Goal: Information Seeking & Learning: Learn about a topic

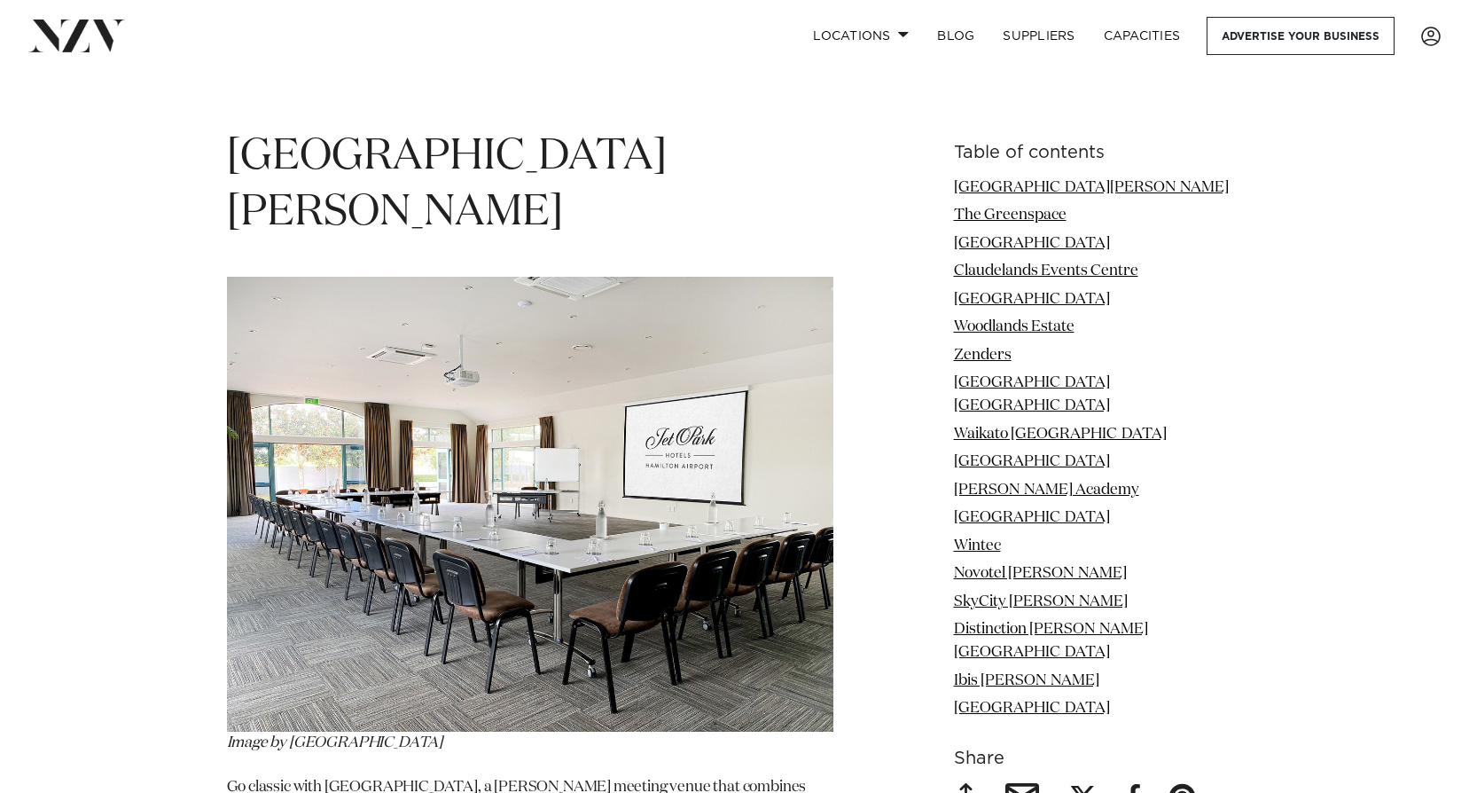
scroll to position [2216, 0]
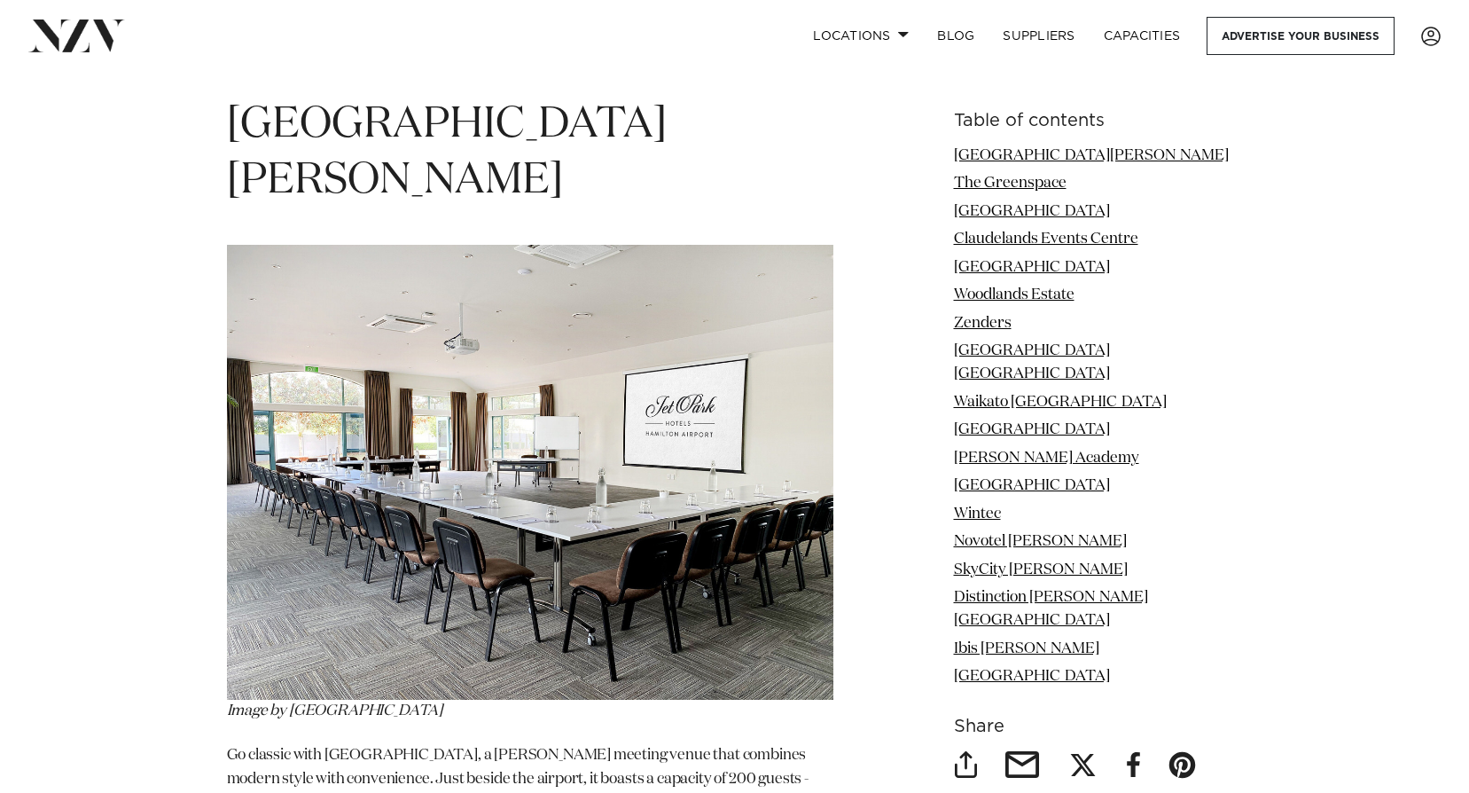
click at [598, 550] on img at bounding box center [530, 472] width 606 height 455
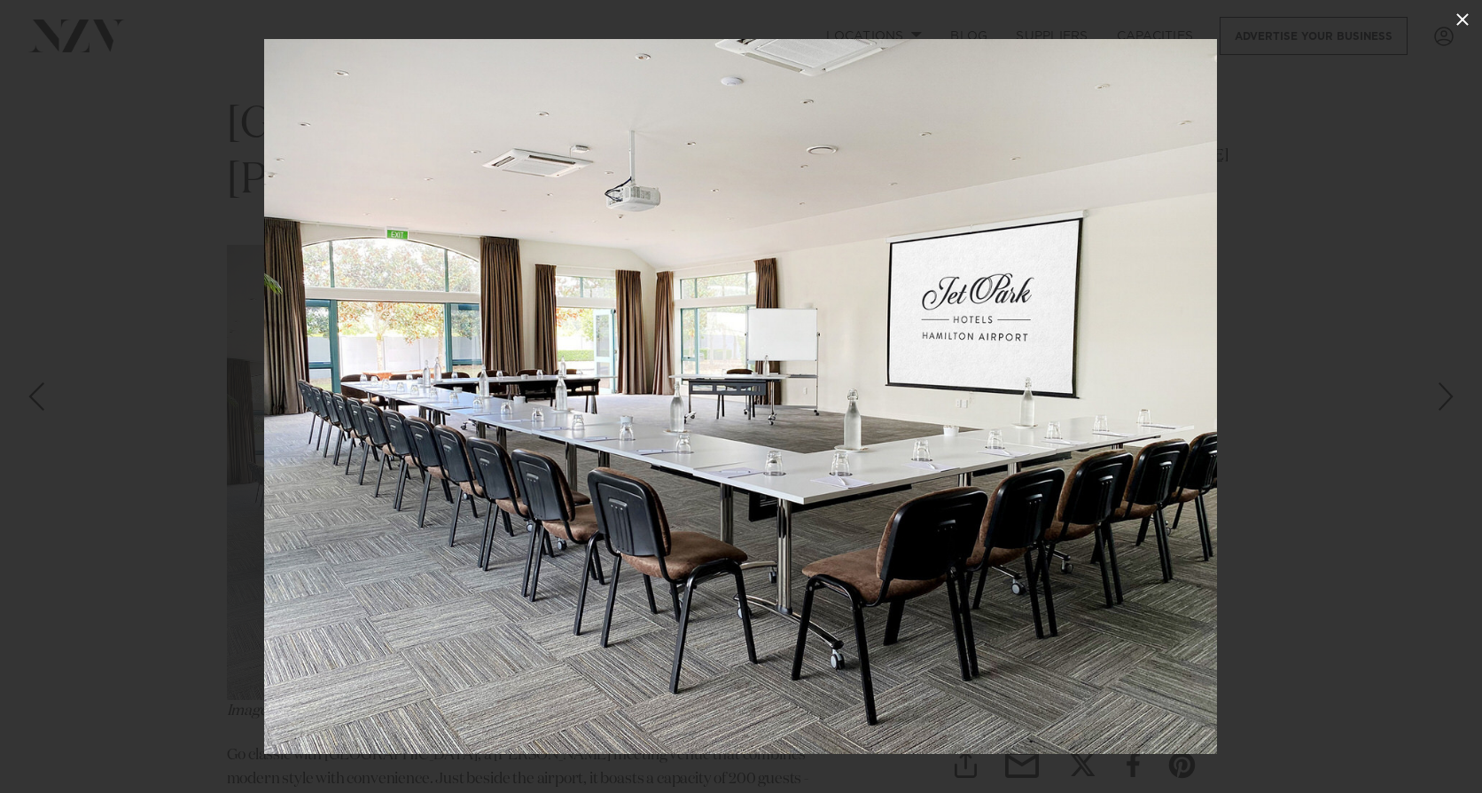
click at [1467, 18] on icon at bounding box center [1462, 19] width 21 height 21
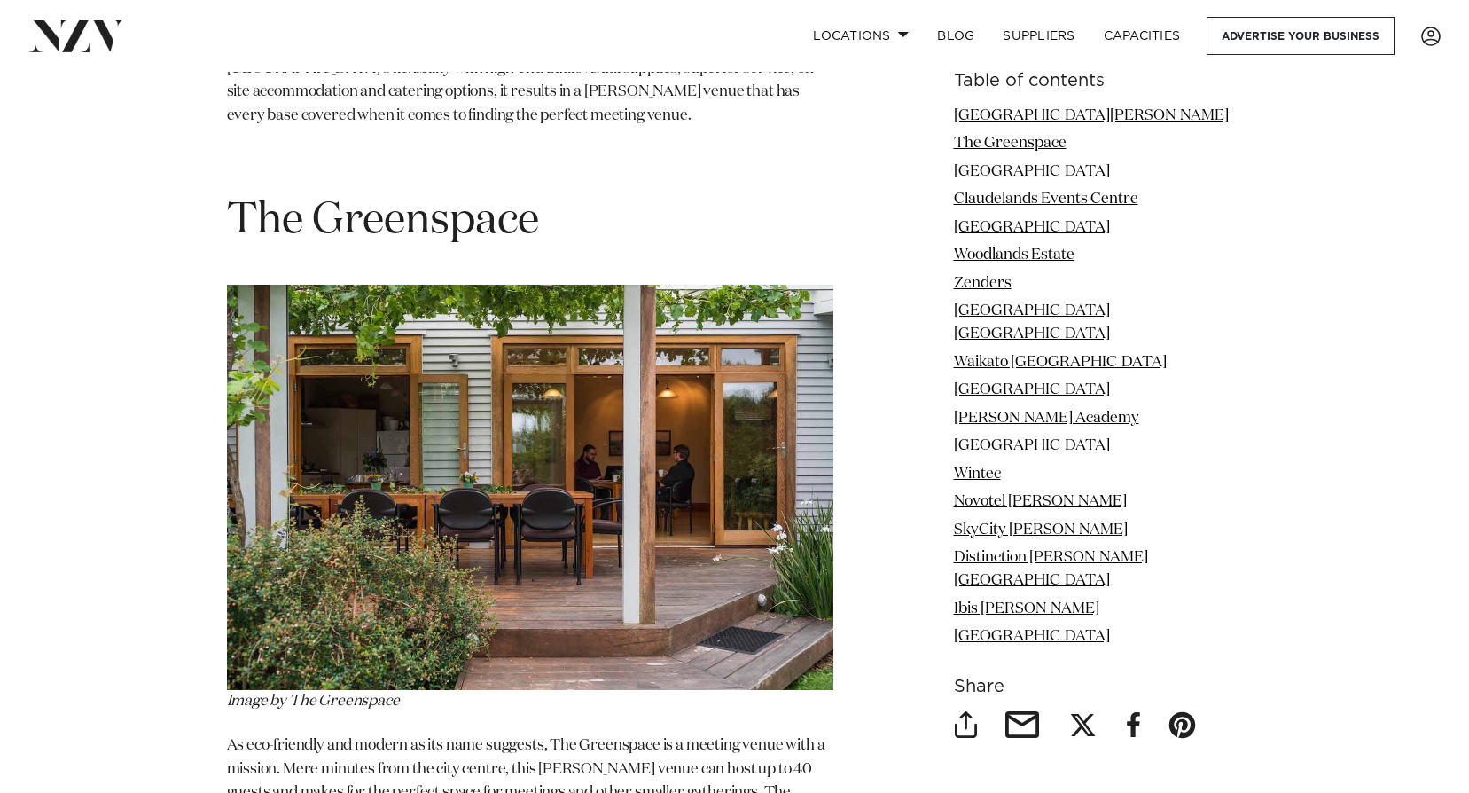
scroll to position [3014, 0]
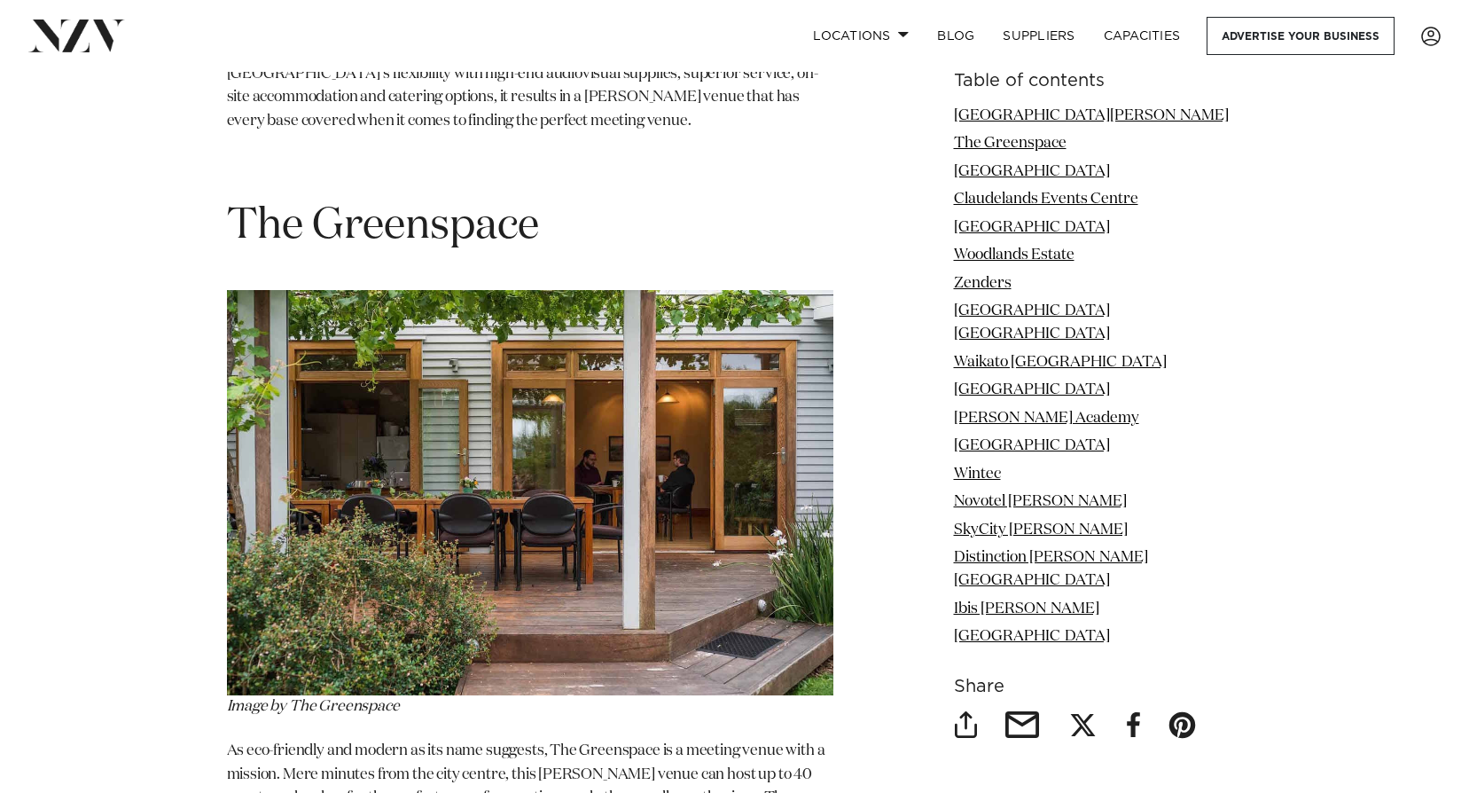
click at [394, 394] on img at bounding box center [530, 492] width 606 height 405
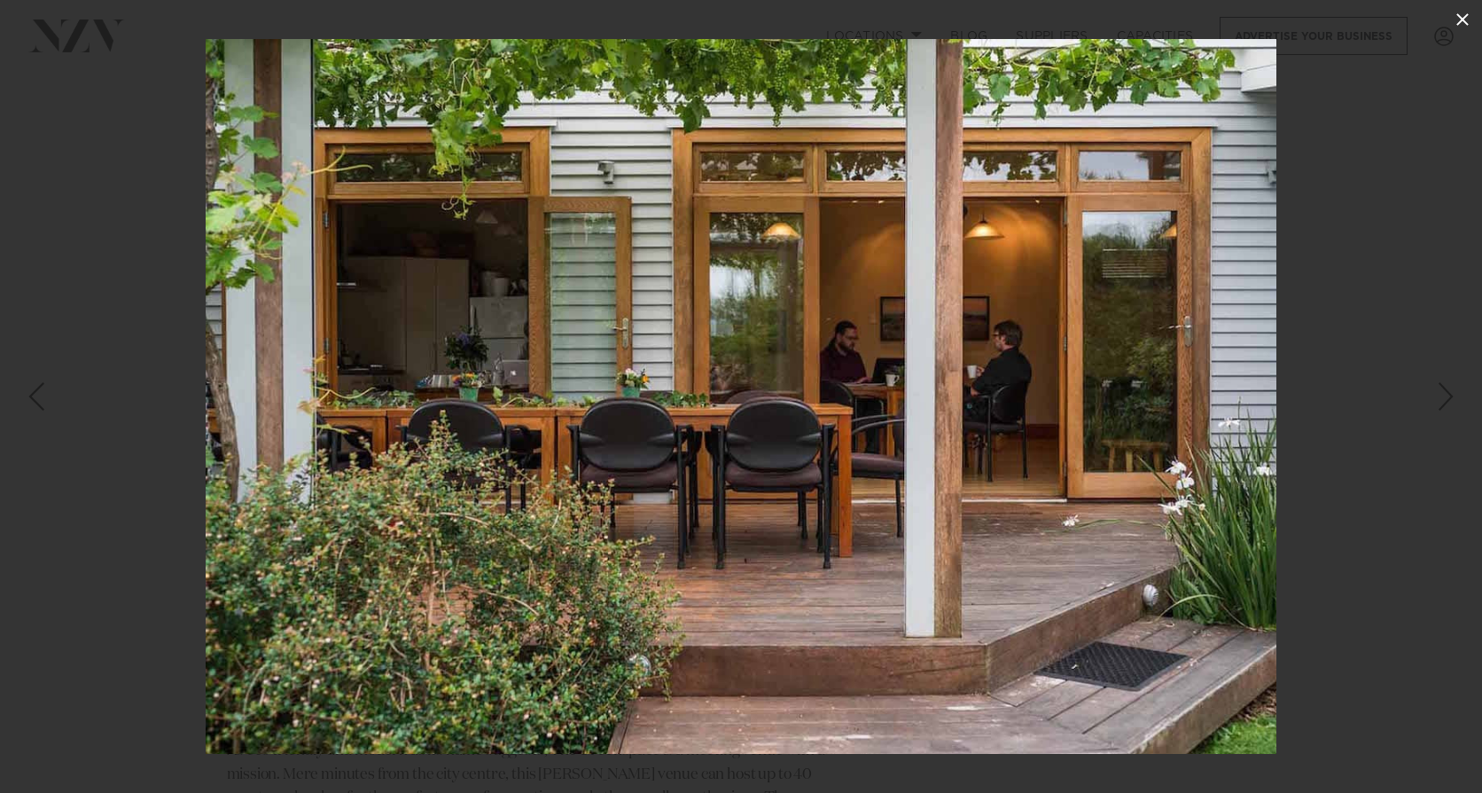
click at [1460, 20] on icon at bounding box center [1462, 19] width 21 height 21
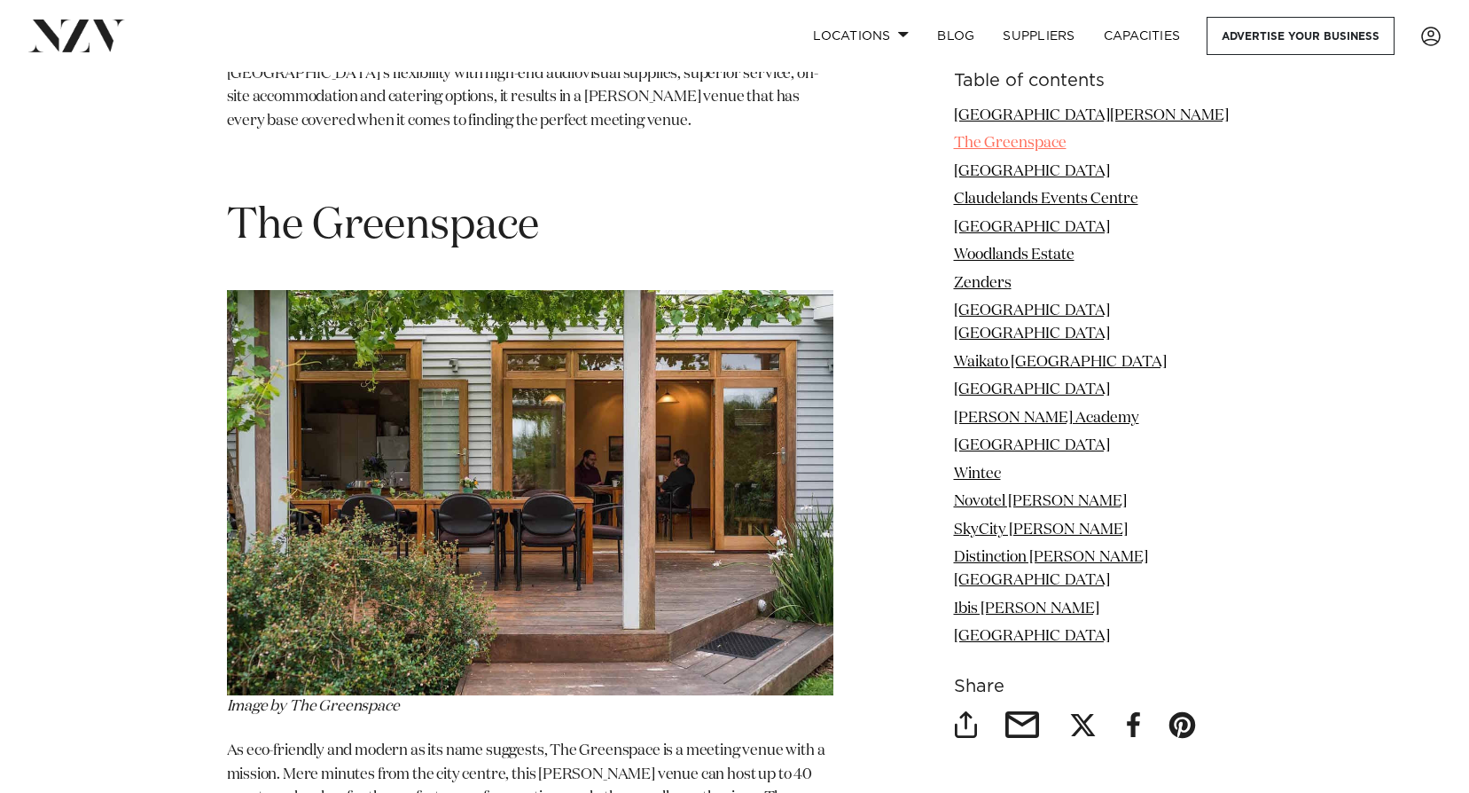
click at [986, 147] on link "The Greenspace" at bounding box center [1010, 143] width 113 height 15
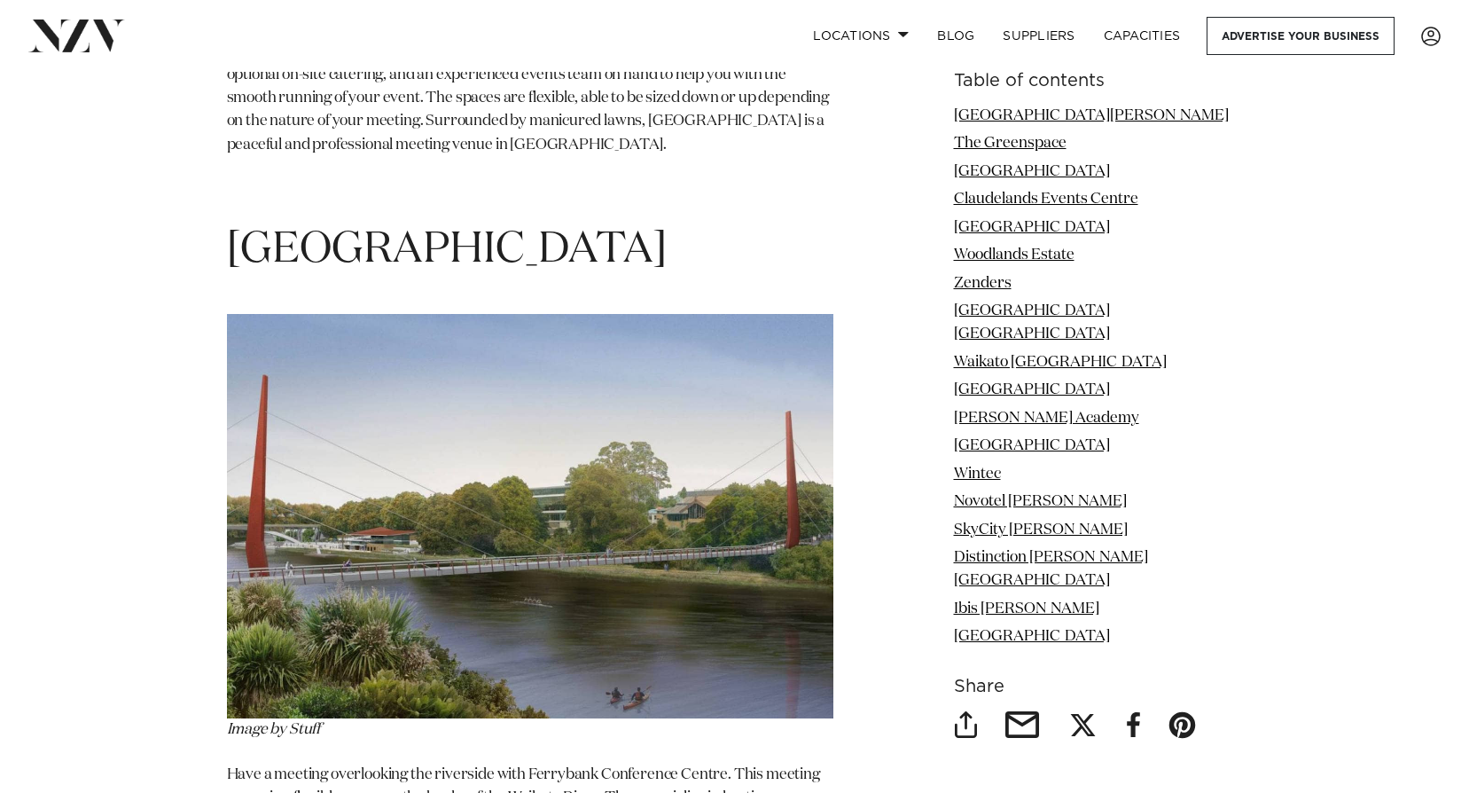
scroll to position [5544, 0]
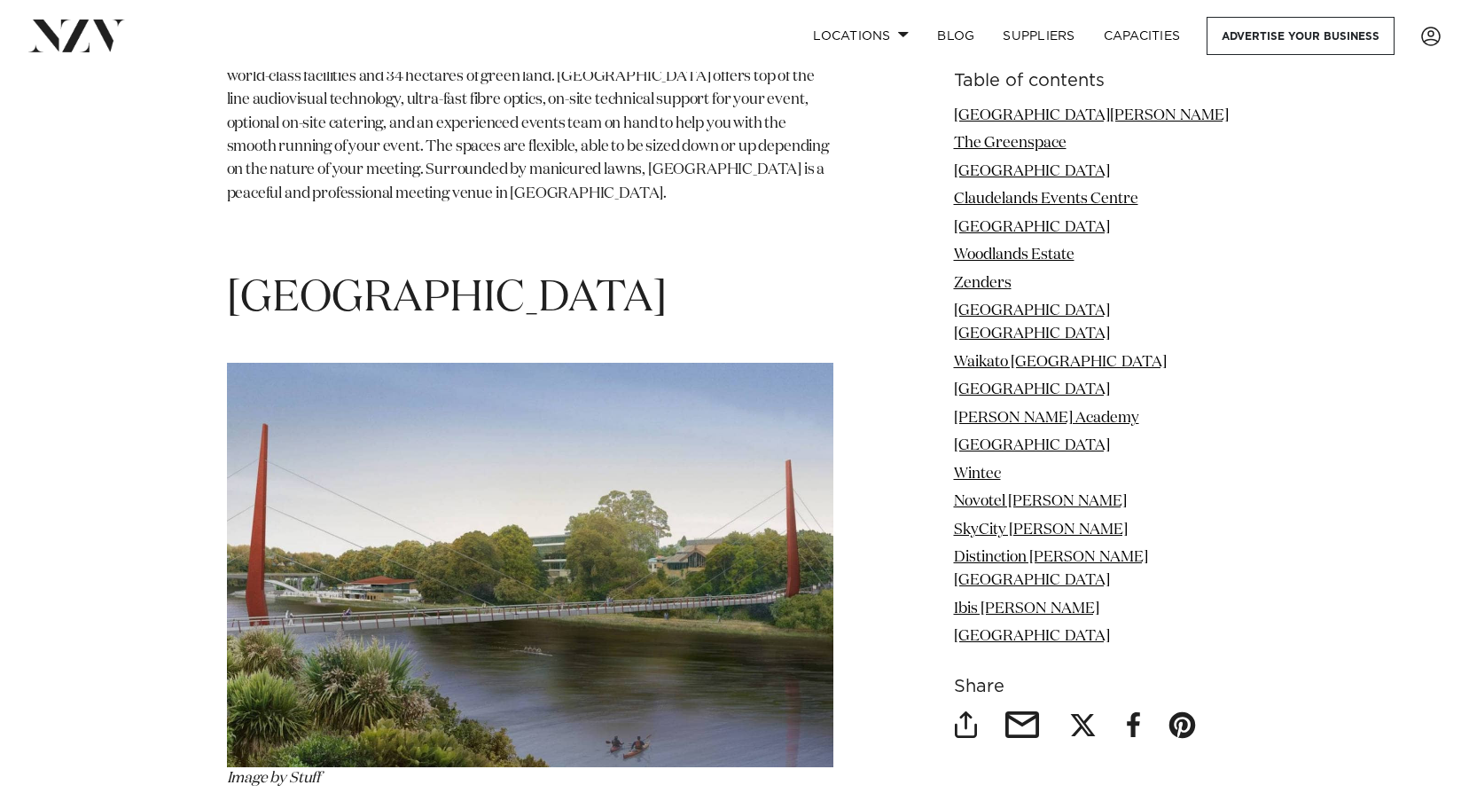
drag, startPoint x: 234, startPoint y: 145, endPoint x: 806, endPoint y: 152, distance: 571.8
click at [806, 271] on h1 "[GEOGRAPHIC_DATA]" at bounding box center [530, 299] width 606 height 56
copy span "[GEOGRAPHIC_DATA]"
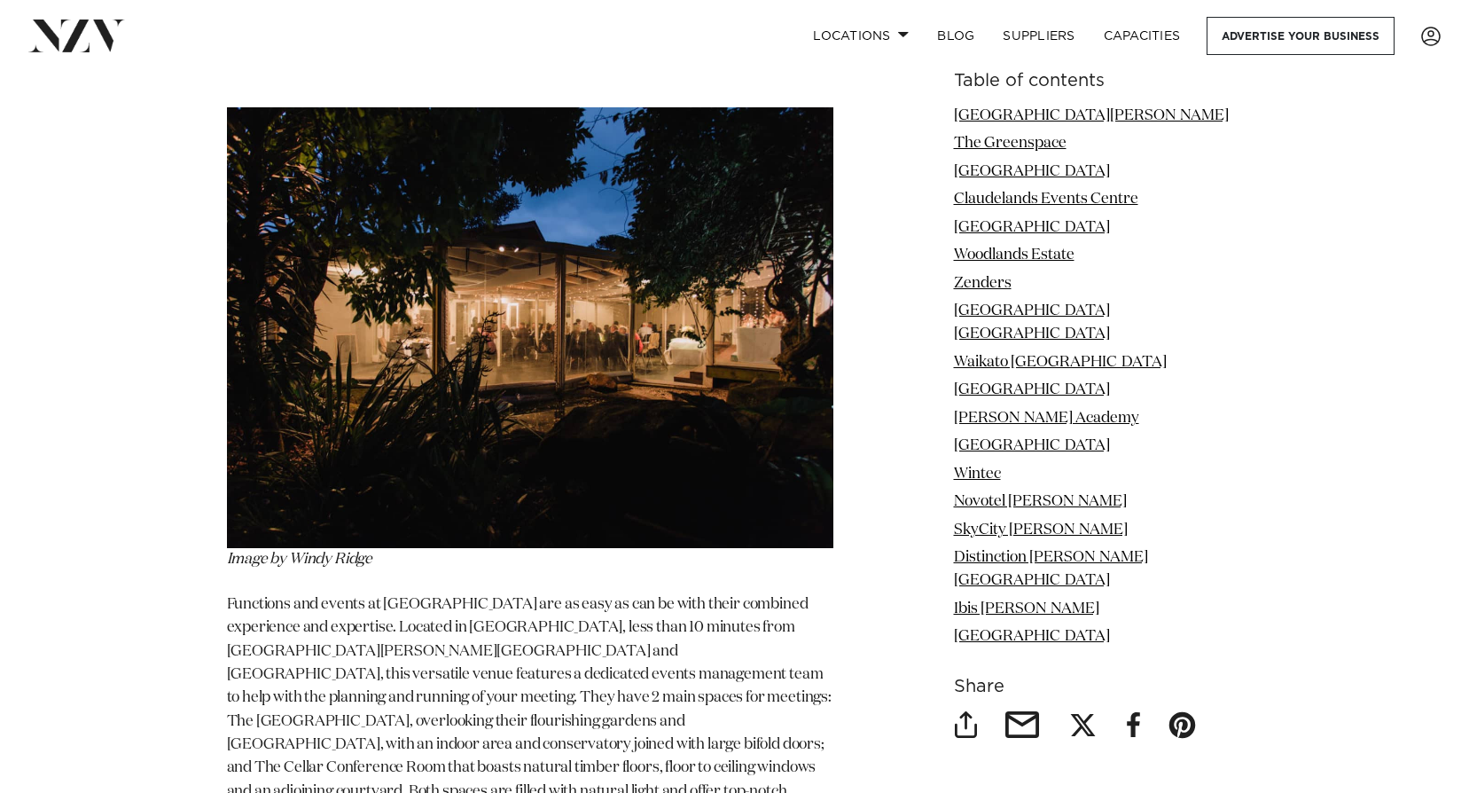
scroll to position [4126, 0]
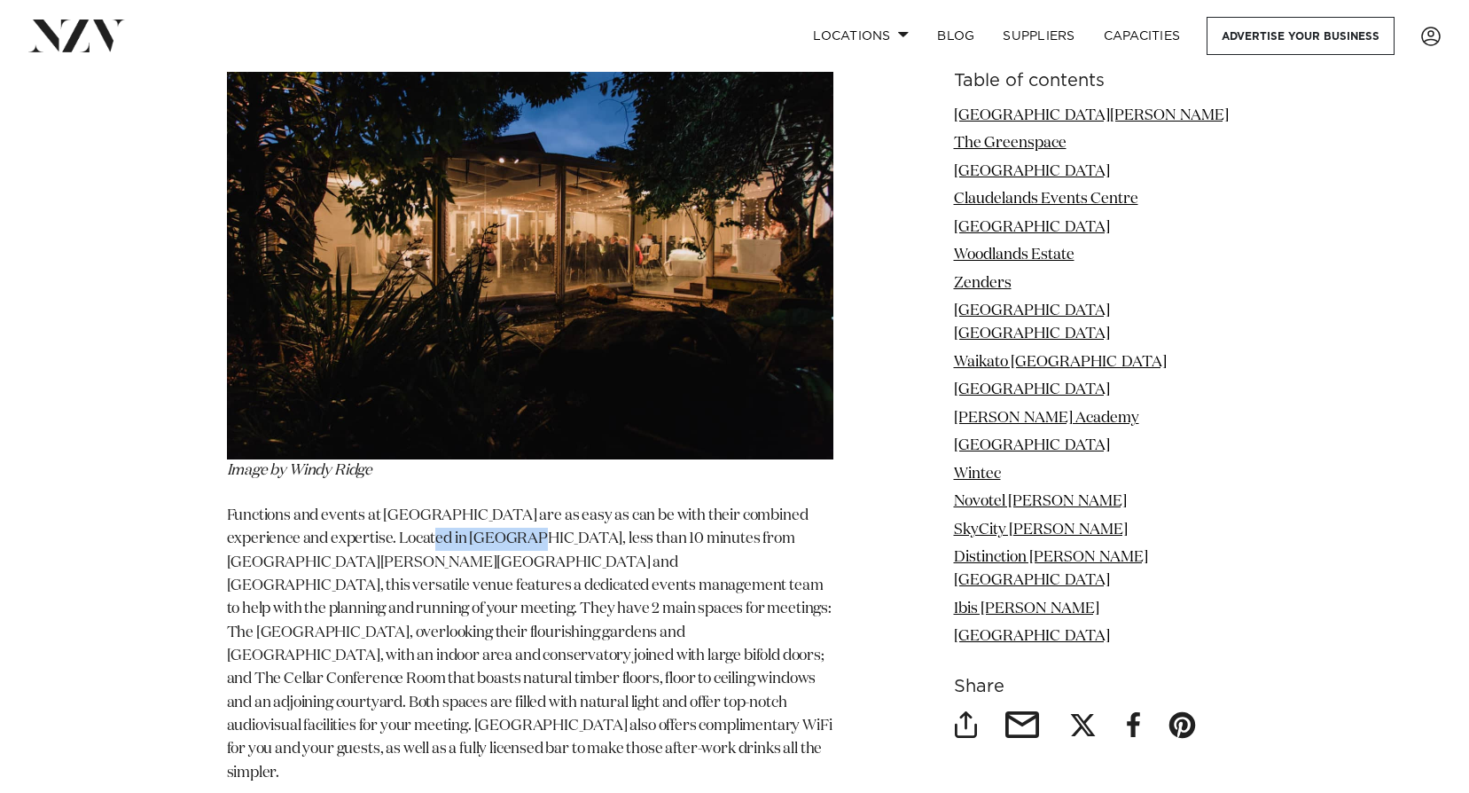
drag, startPoint x: 496, startPoint y: 433, endPoint x: 396, endPoint y: 427, distance: 99.4
click at [396, 504] on p "Functions and events at [GEOGRAPHIC_DATA] are as easy as can be with their comb…" at bounding box center [530, 644] width 606 height 280
copy span "[GEOGRAPHIC_DATA]"
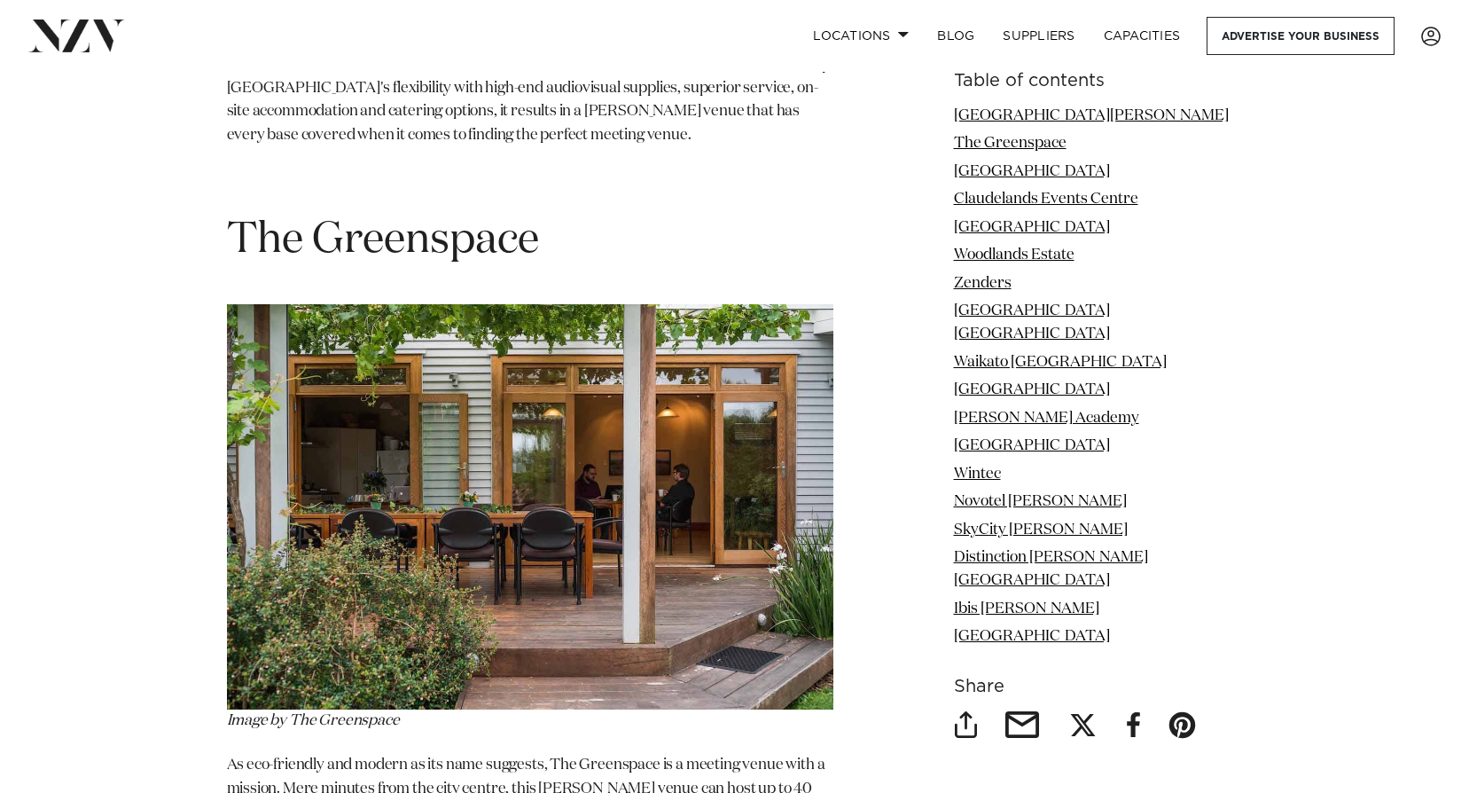
scroll to position [3062, 0]
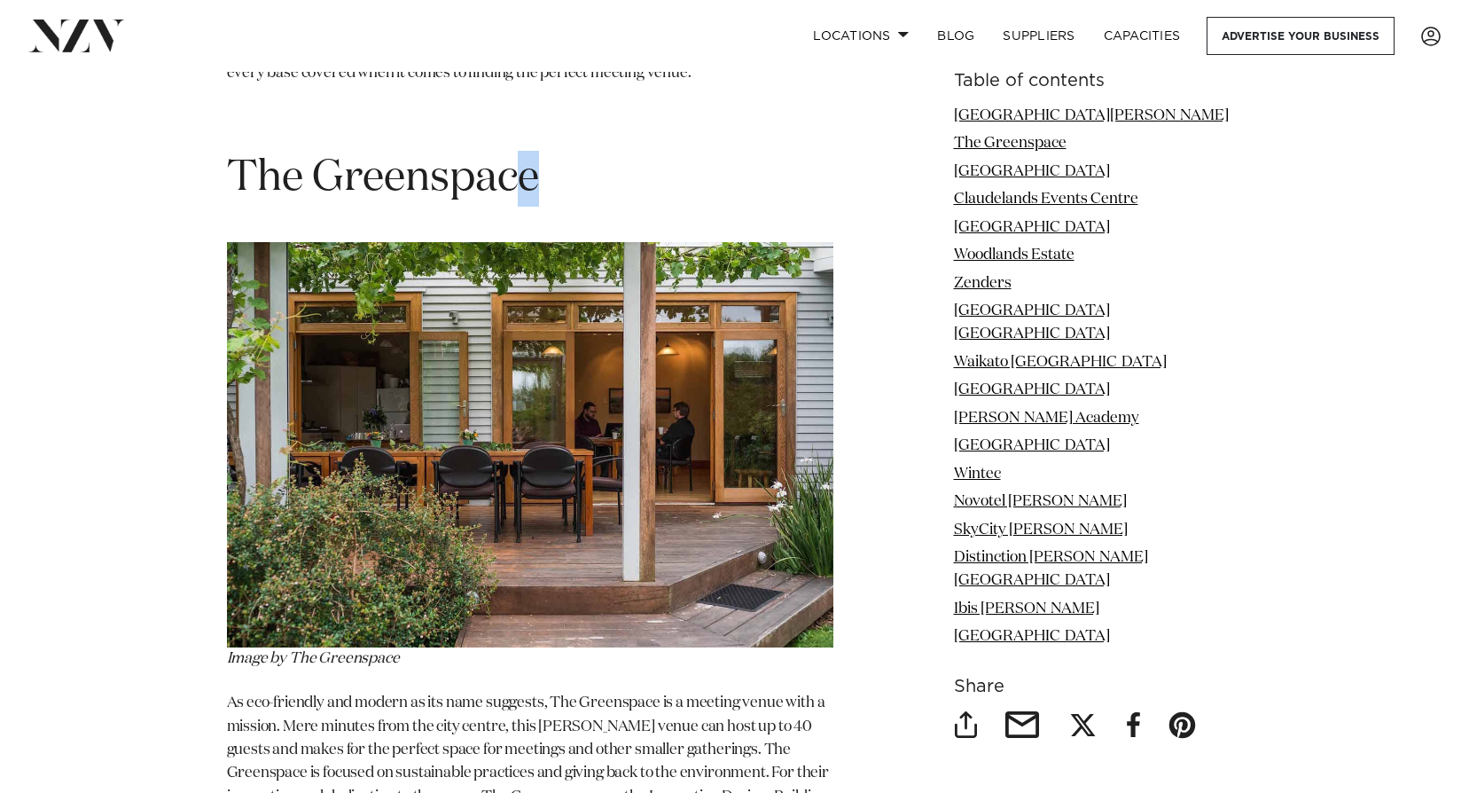
drag, startPoint x: 549, startPoint y: 94, endPoint x: 528, endPoint y: 125, distance: 37.1
click at [528, 151] on h1 "The Greenspace" at bounding box center [530, 179] width 606 height 56
click at [910, 35] on link "Locations" at bounding box center [861, 36] width 124 height 38
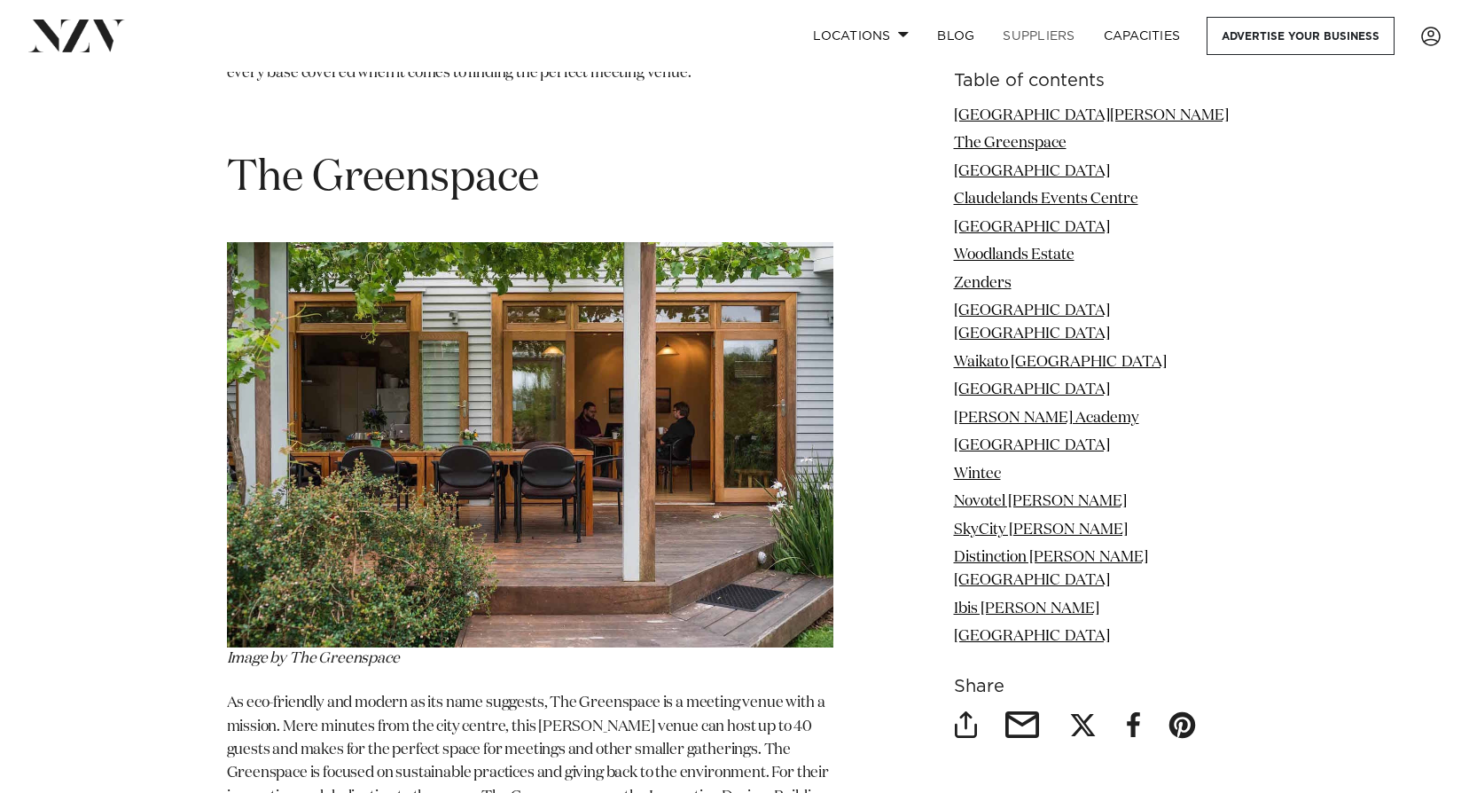
click at [1046, 31] on link "SUPPLIERS" at bounding box center [1038, 36] width 100 height 38
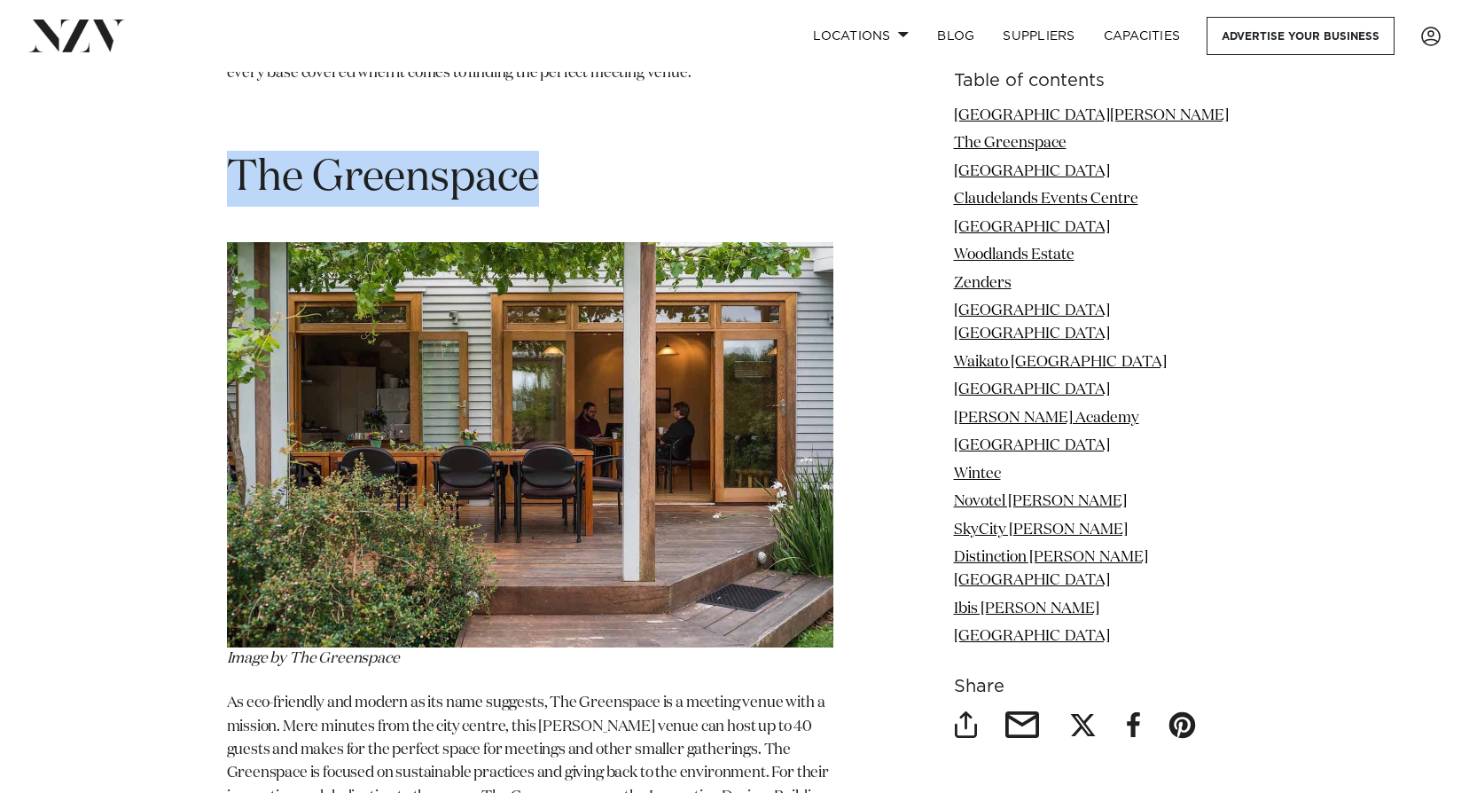
drag, startPoint x: 543, startPoint y: 98, endPoint x: 238, endPoint y: 74, distance: 304.9
click at [238, 151] on h1 "The Greenspace" at bounding box center [530, 179] width 606 height 56
copy span "The Greenspace"
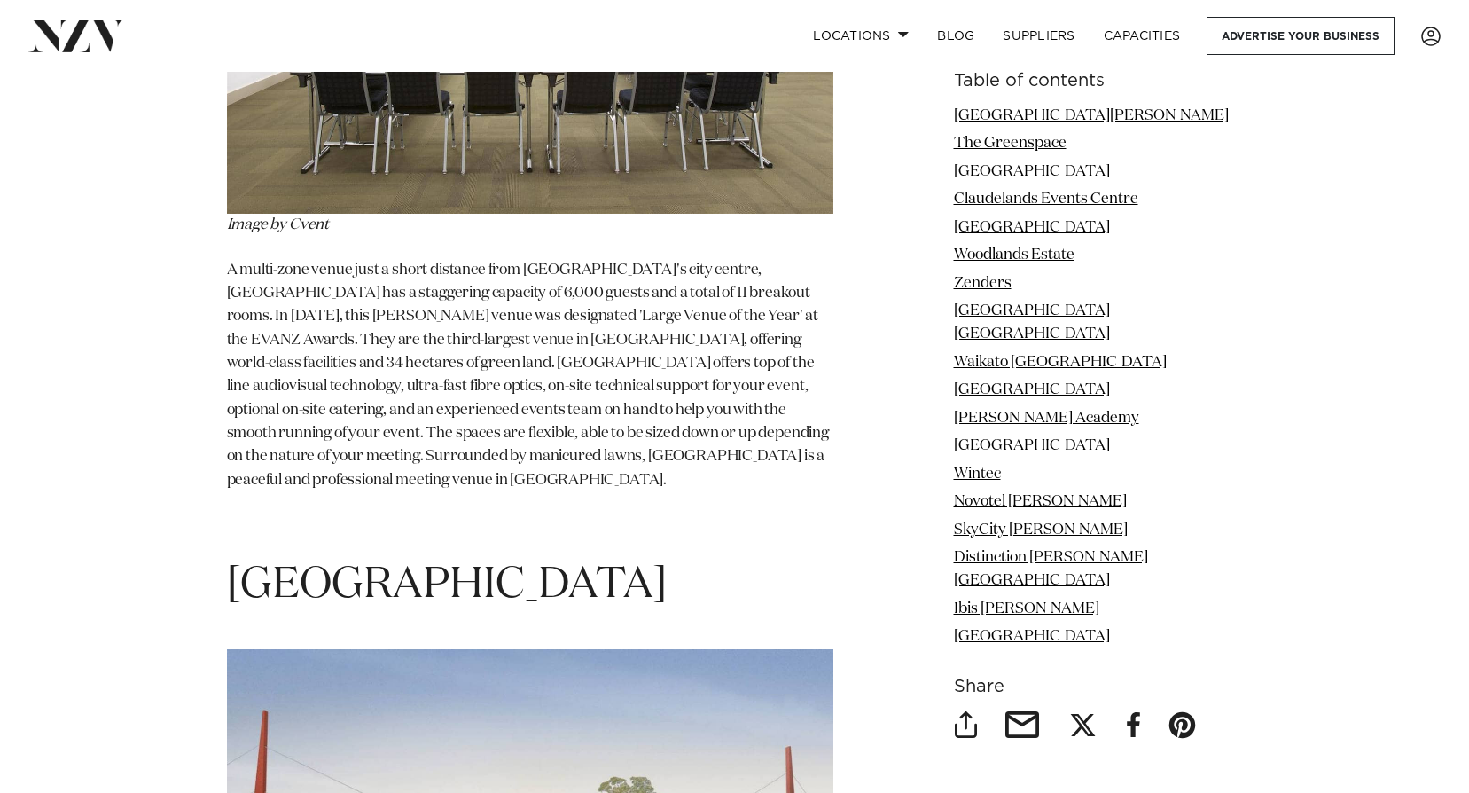
scroll to position [5455, 0]
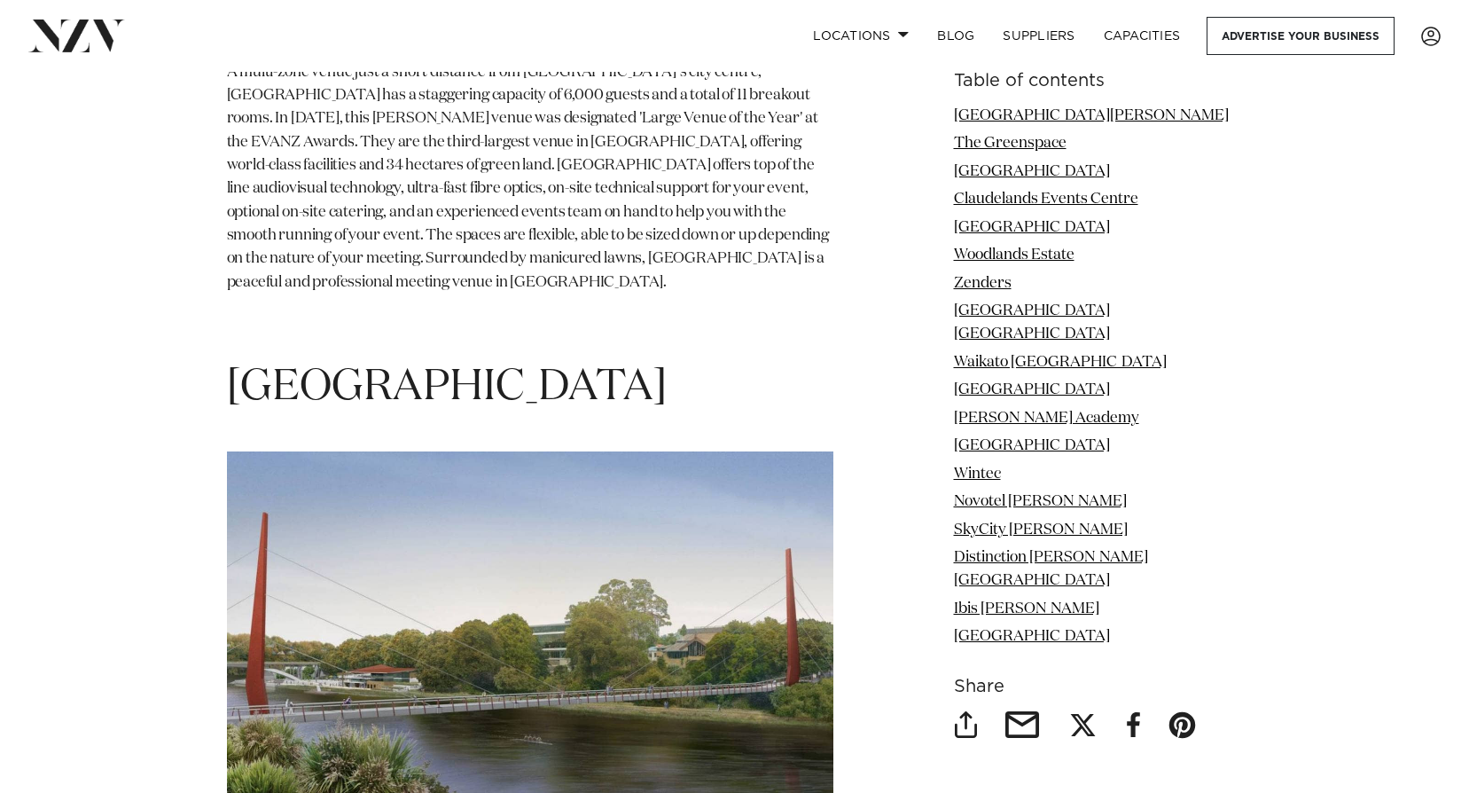
drag, startPoint x: 791, startPoint y: 230, endPoint x: 230, endPoint y: 223, distance: 560.3
click at [230, 366] on span "[GEOGRAPHIC_DATA]" at bounding box center [447, 387] width 440 height 43
copy span "[GEOGRAPHIC_DATA]"
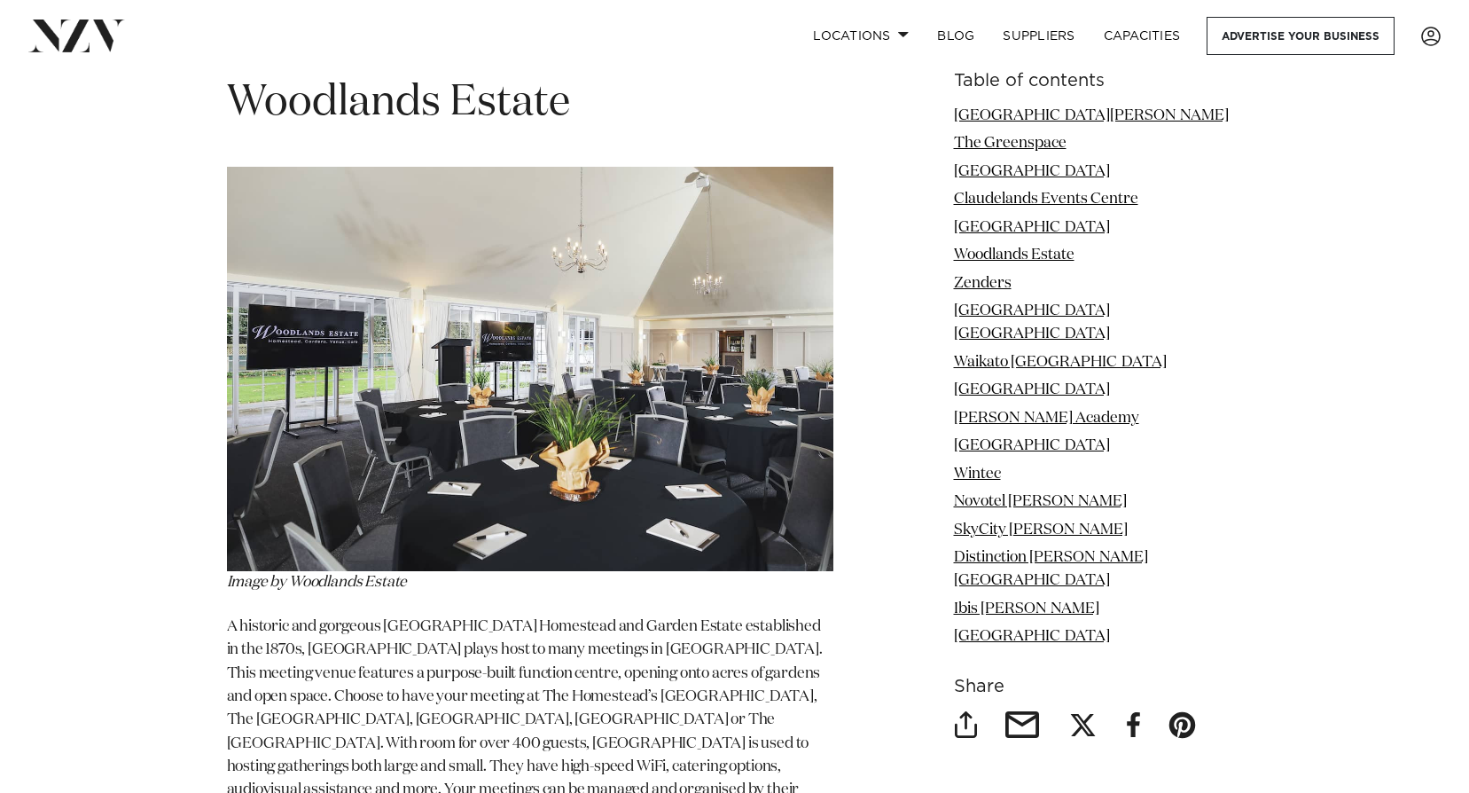
scroll to position [6608, 0]
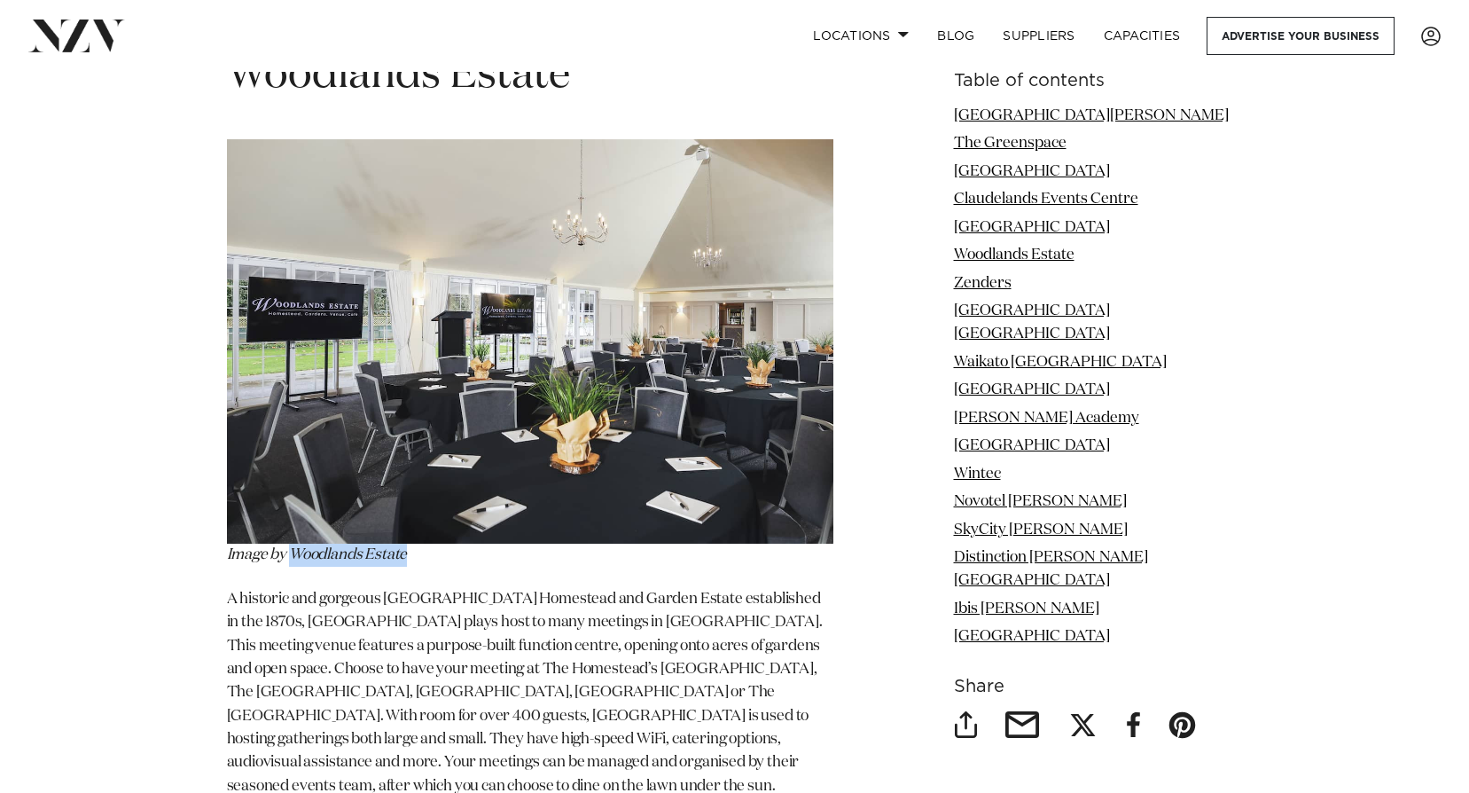
drag, startPoint x: 418, startPoint y: 404, endPoint x: 293, endPoint y: 402, distance: 125.9
click at [293, 402] on p "Image by Woodlands Estate" at bounding box center [530, 352] width 606 height 427
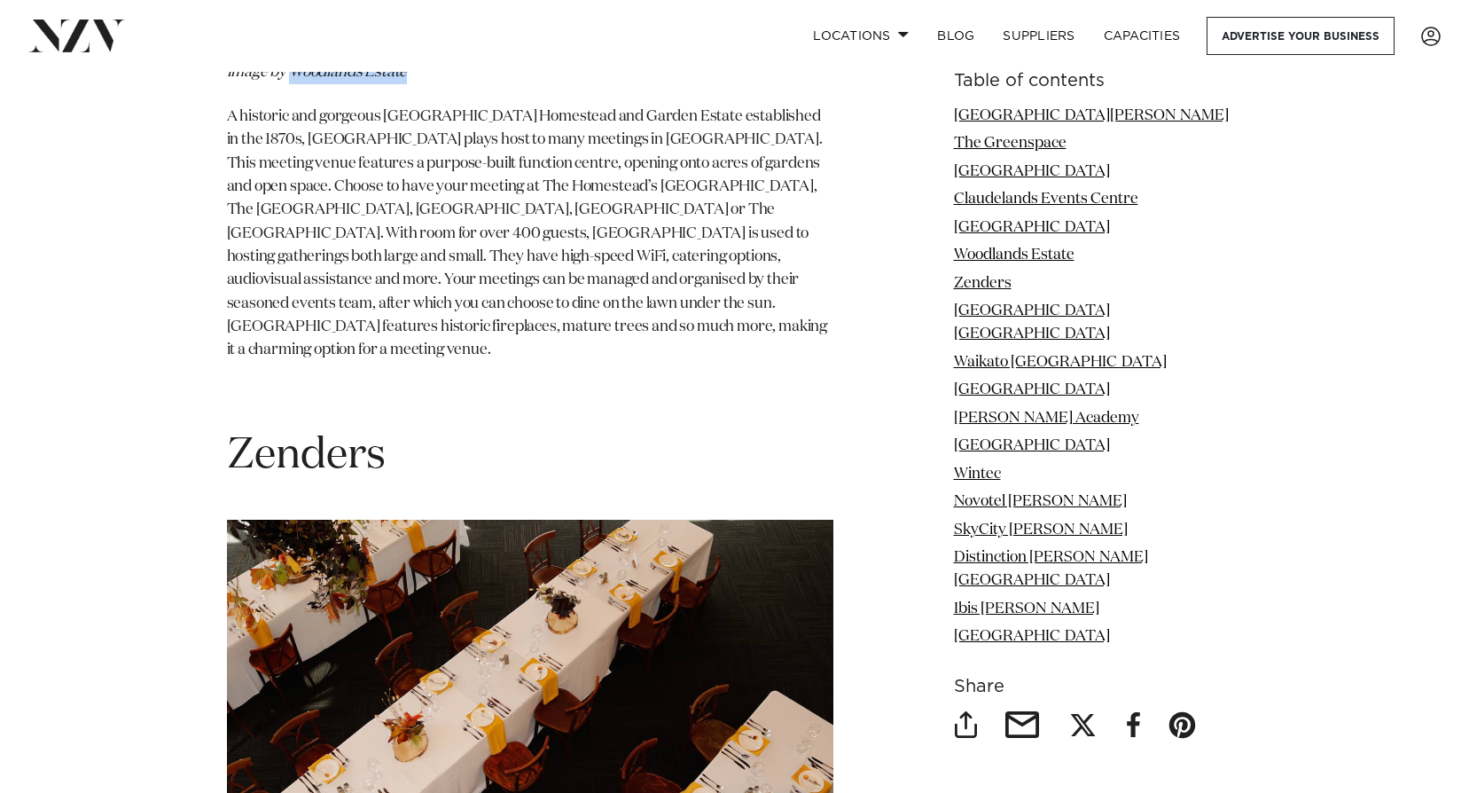
scroll to position [7051, 0]
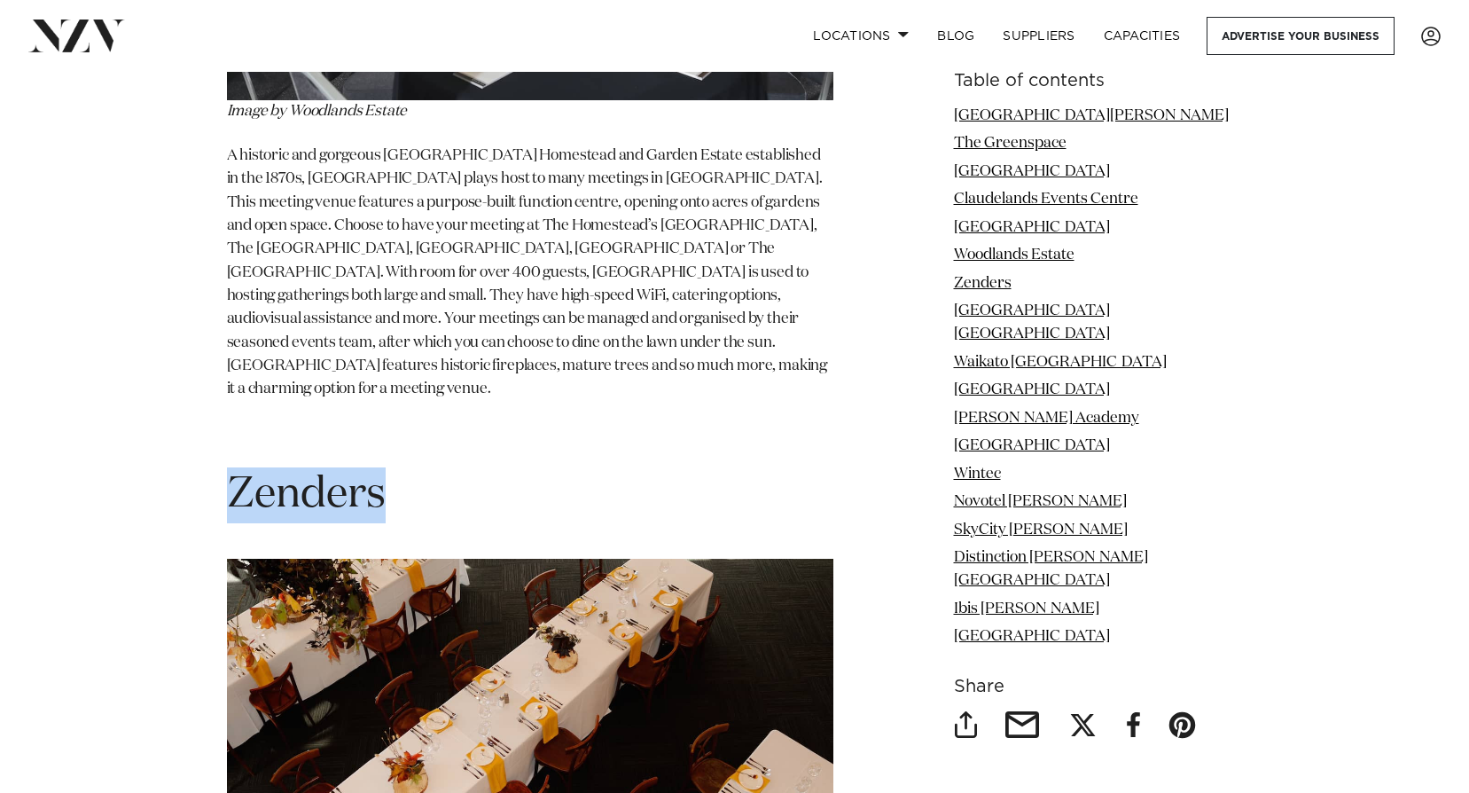
drag, startPoint x: 397, startPoint y: 323, endPoint x: 219, endPoint y: 325, distance: 178.2
copy span "Zenders"
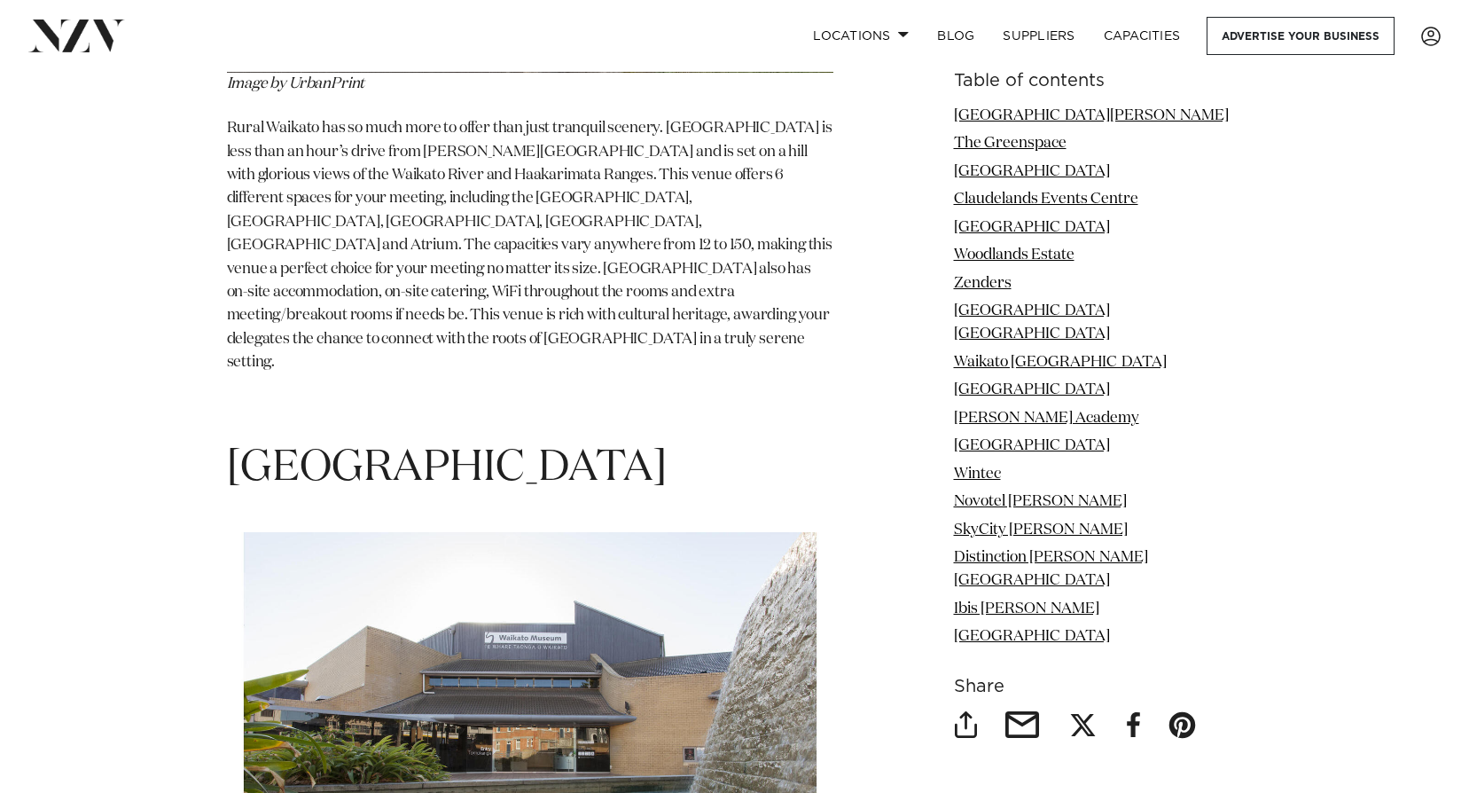
scroll to position [9710, 0]
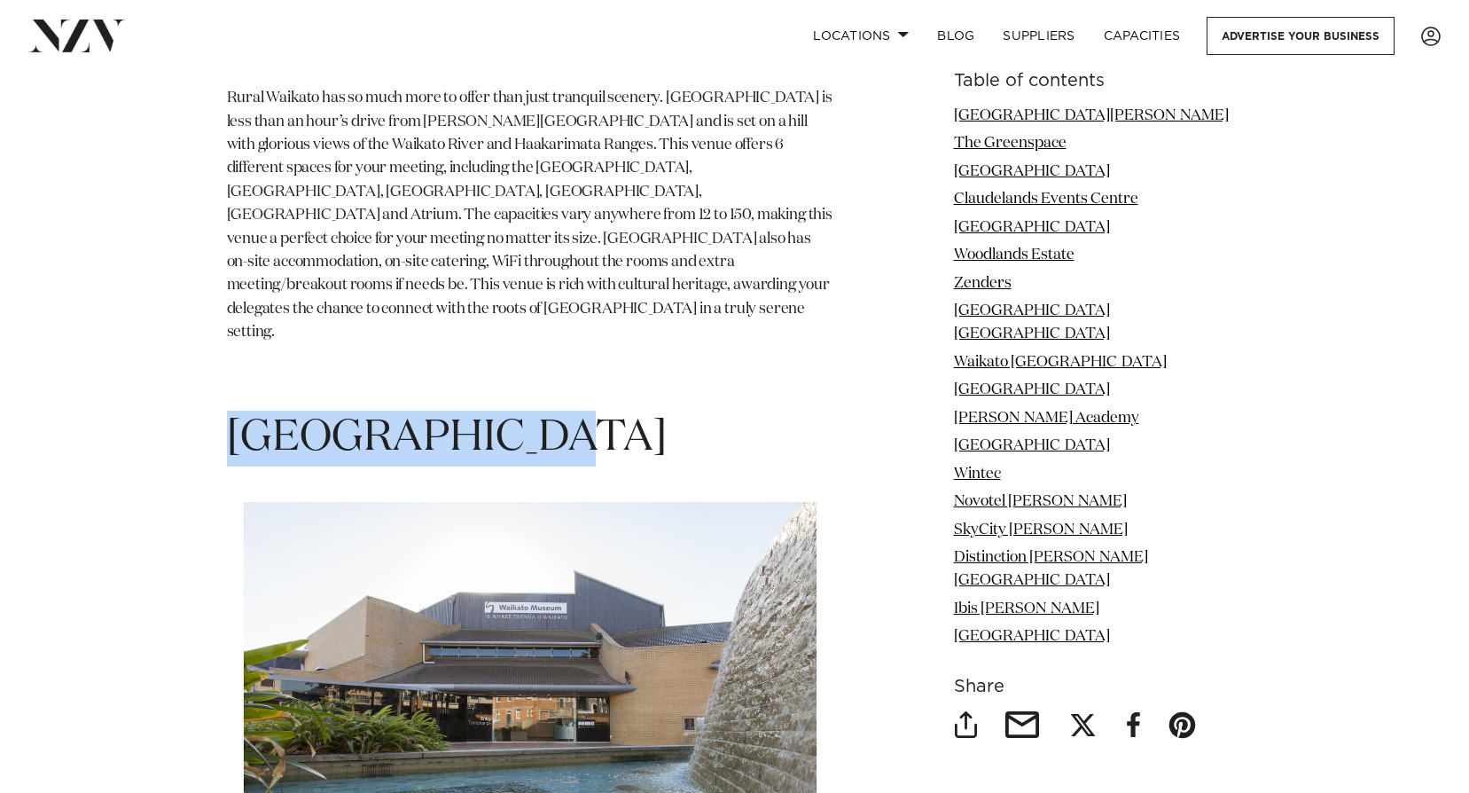
drag, startPoint x: 566, startPoint y: 137, endPoint x: 229, endPoint y: 134, distance: 337.8
click at [227, 410] on h1 "[GEOGRAPHIC_DATA]" at bounding box center [530, 438] width 606 height 56
drag, startPoint x: 229, startPoint y: 134, endPoint x: 320, endPoint y: 163, distance: 95.9
copy span "[GEOGRAPHIC_DATA]"
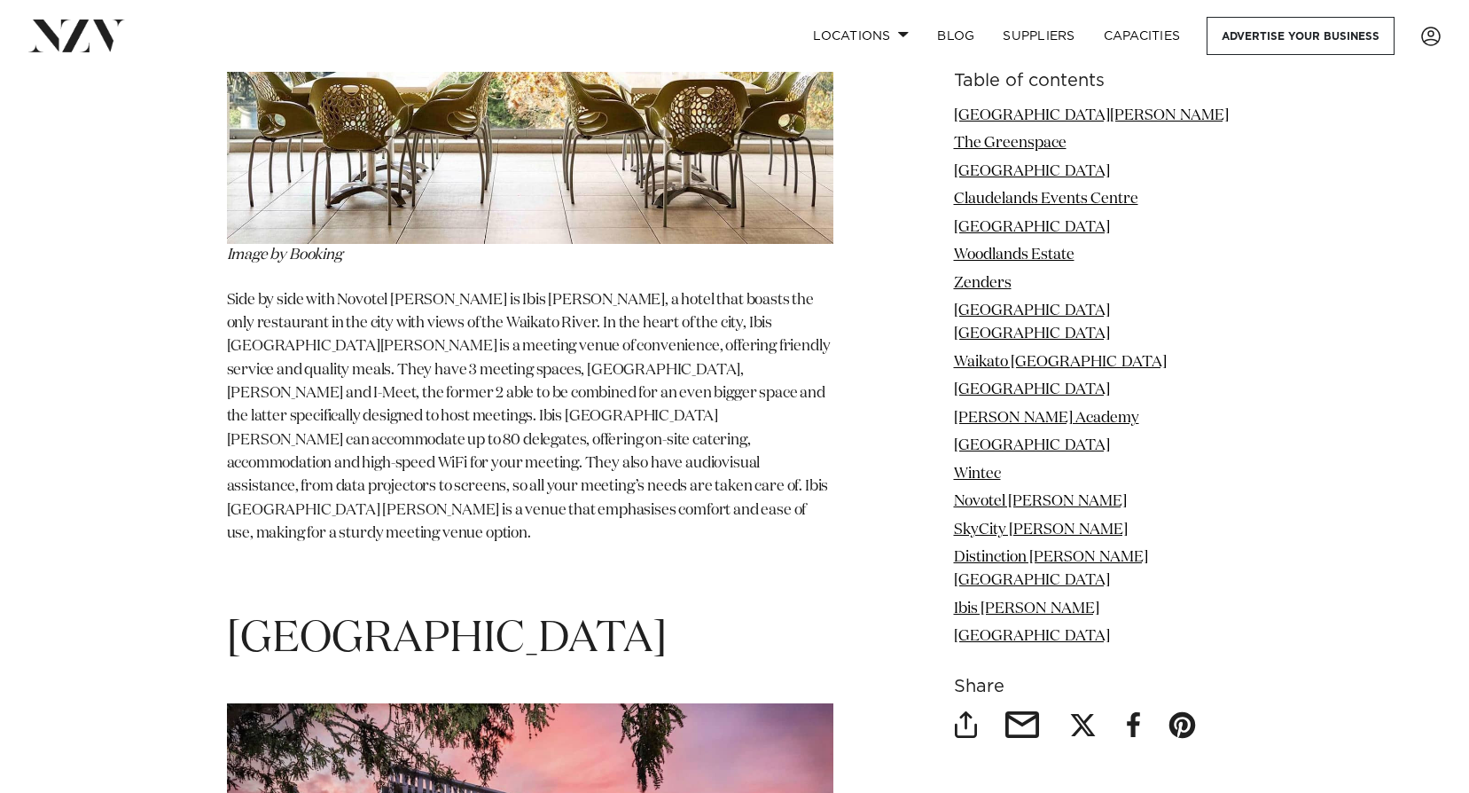
scroll to position [16536, 0]
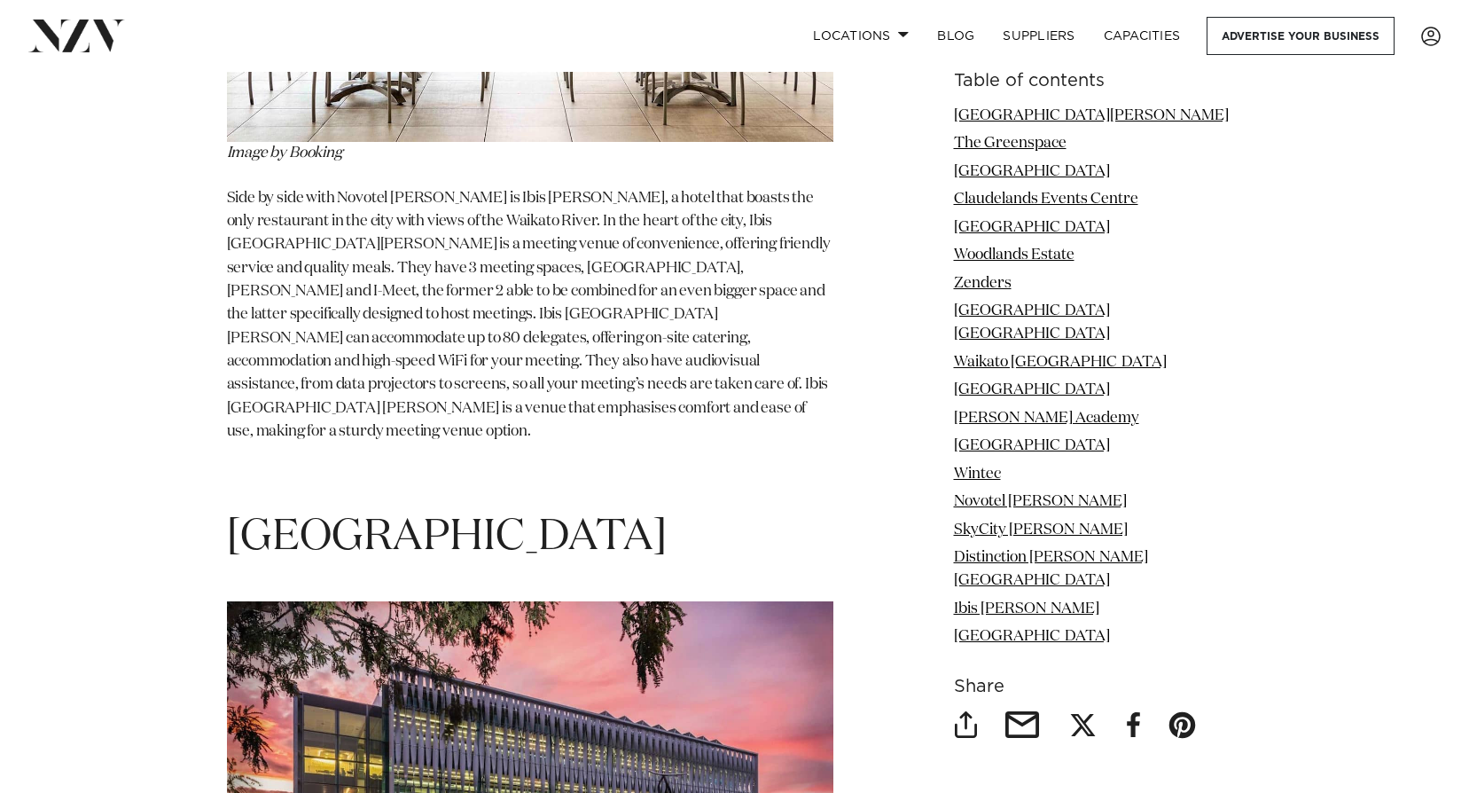
drag, startPoint x: 382, startPoint y: 418, endPoint x: 360, endPoint y: 404, distance: 26.3
click at [360, 601] on img at bounding box center [530, 771] width 606 height 341
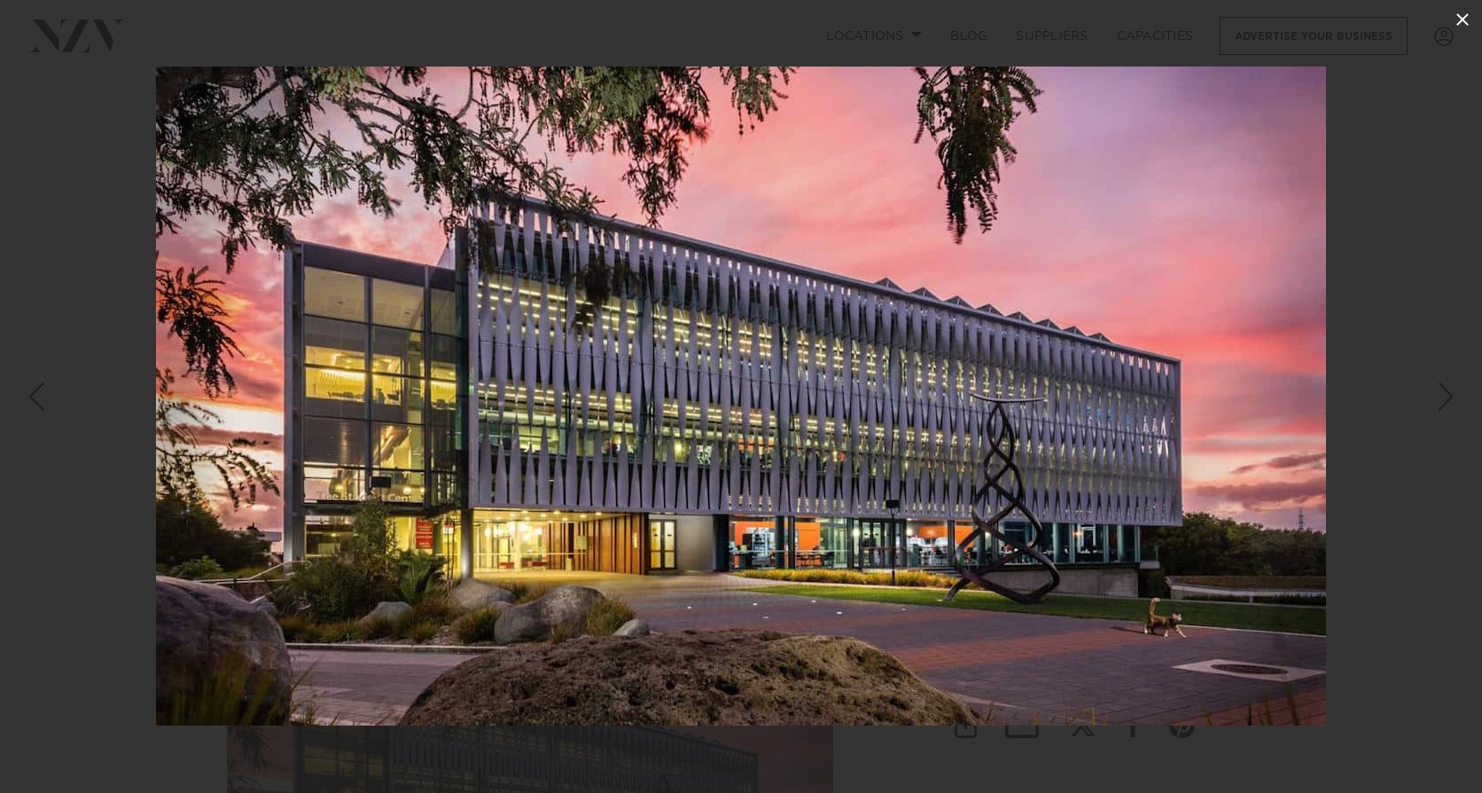
click at [1456, 19] on icon at bounding box center [1462, 19] width 21 height 21
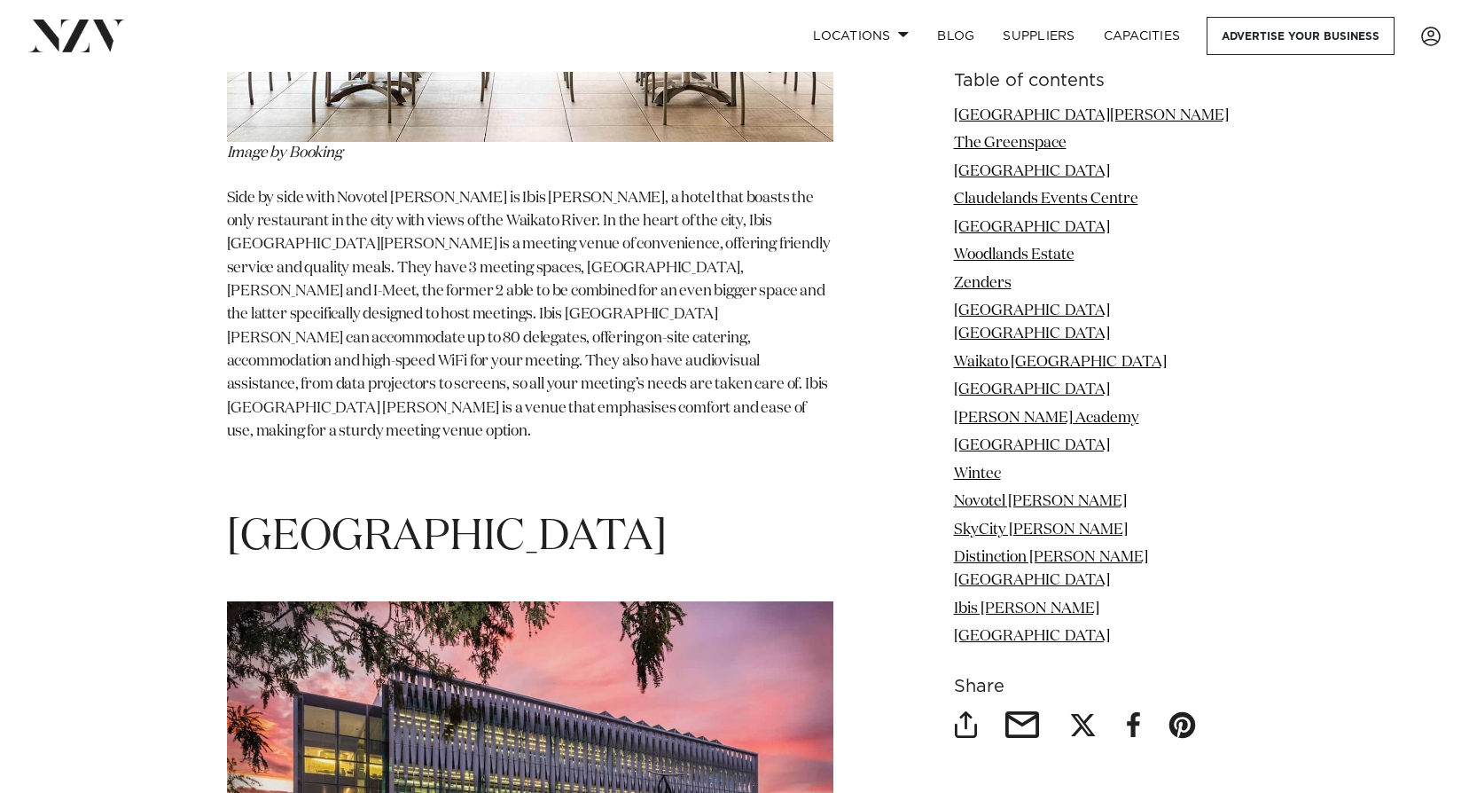
scroll to position [16625, 0]
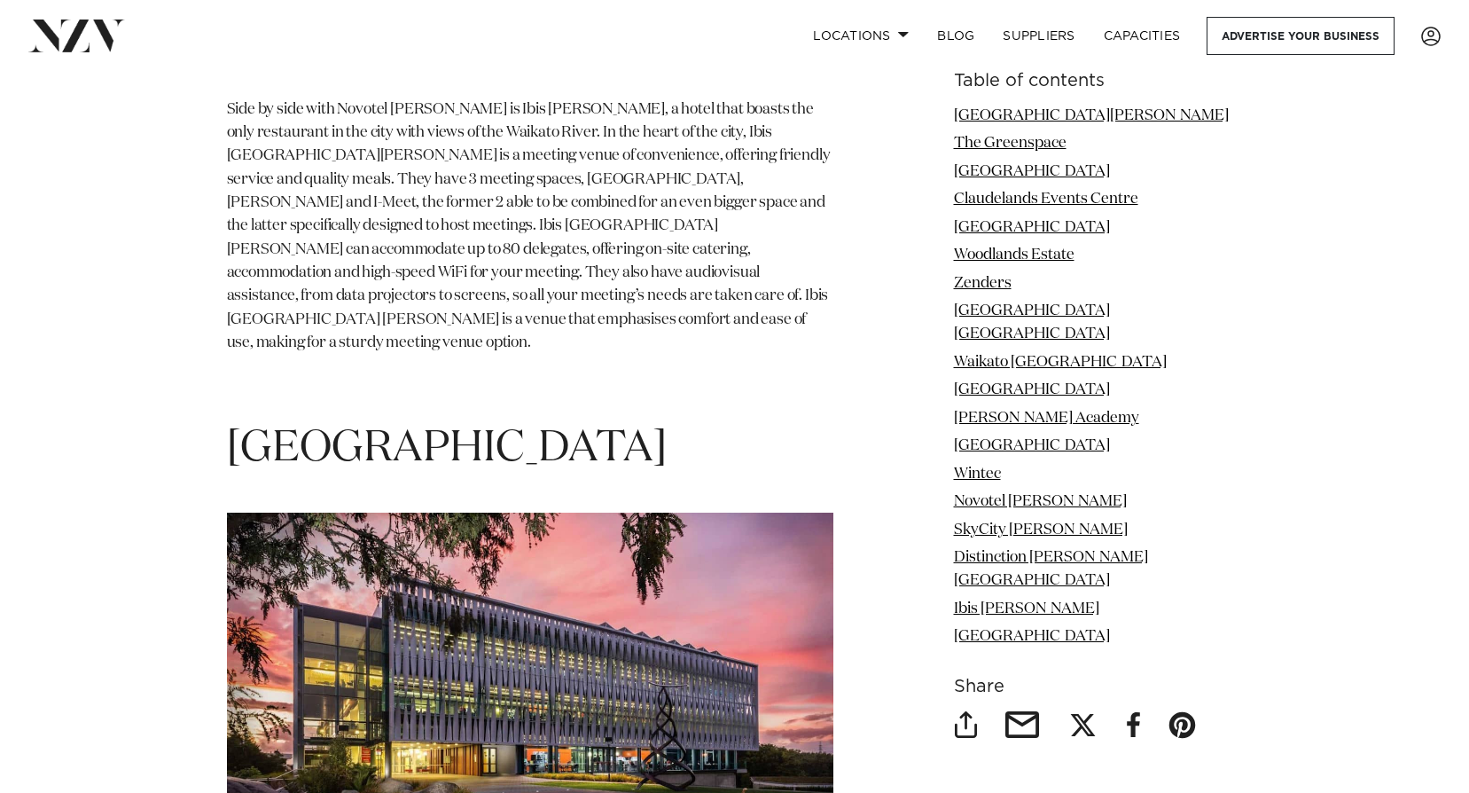
drag, startPoint x: 463, startPoint y: 404, endPoint x: 288, endPoint y: 402, distance: 174.6
click at [288, 512] on p "Image by The [GEOGRAPHIC_DATA]" at bounding box center [530, 694] width 606 height 364
copy span "The [GEOGRAPHIC_DATA]"
click at [980, 108] on link "[GEOGRAPHIC_DATA][PERSON_NAME]" at bounding box center [1091, 115] width 275 height 15
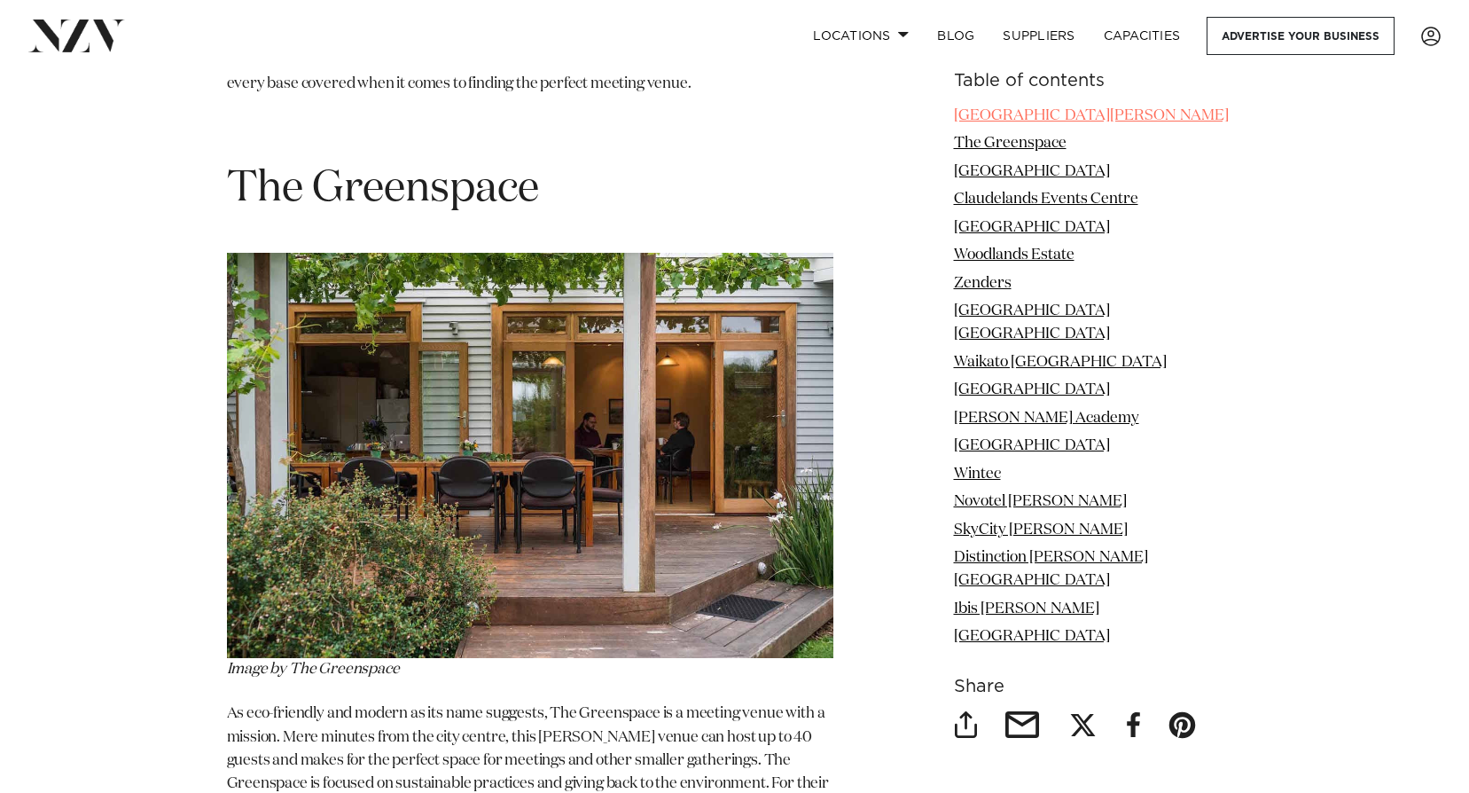
scroll to position [2242, 0]
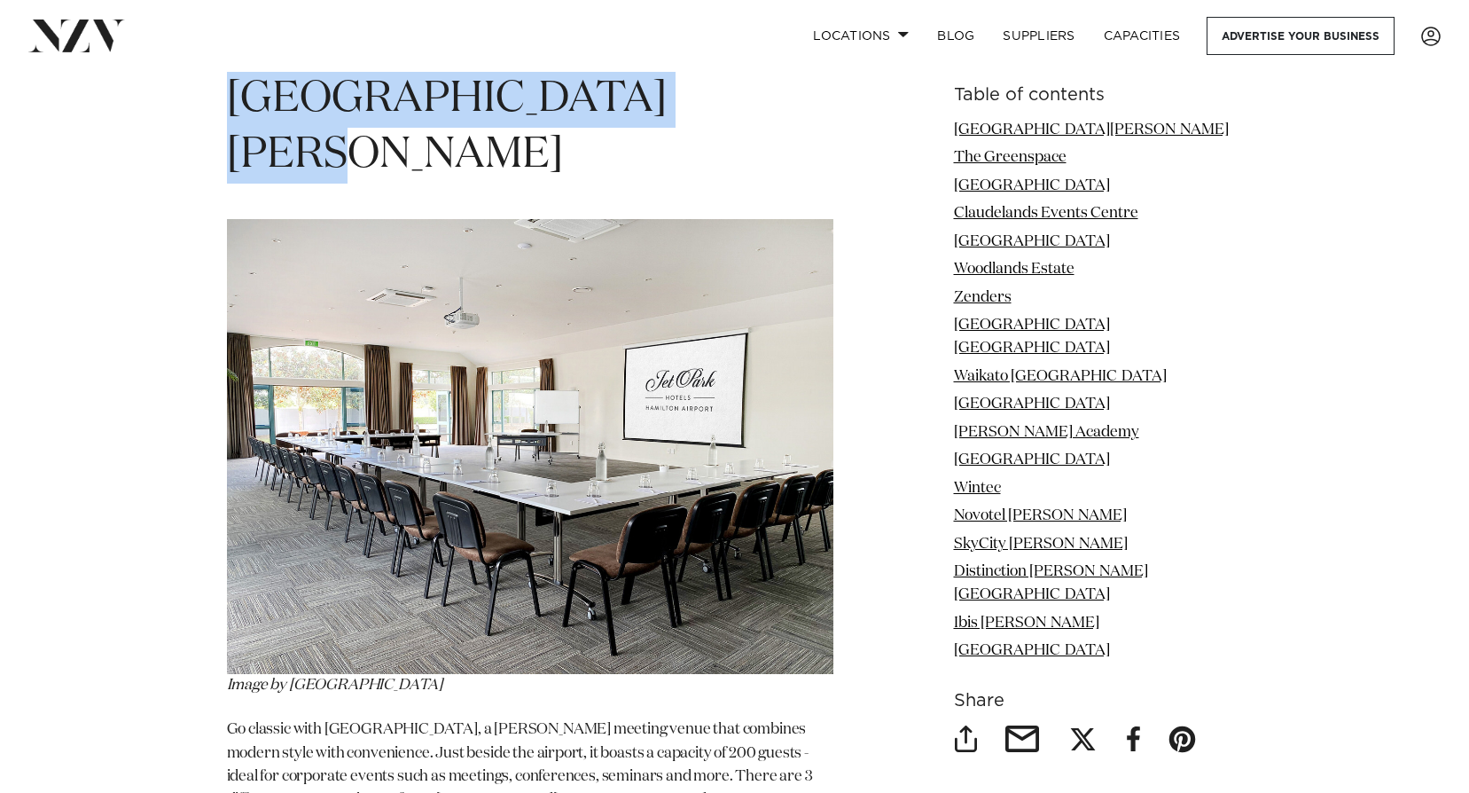
drag, startPoint x: 233, startPoint y: 103, endPoint x: 683, endPoint y: 109, distance: 449.5
click at [683, 109] on h1 "[GEOGRAPHIC_DATA][PERSON_NAME]" at bounding box center [530, 128] width 606 height 112
drag, startPoint x: 683, startPoint y: 109, endPoint x: 653, endPoint y: 98, distance: 31.1
copy span "[GEOGRAPHIC_DATA][PERSON_NAME]"
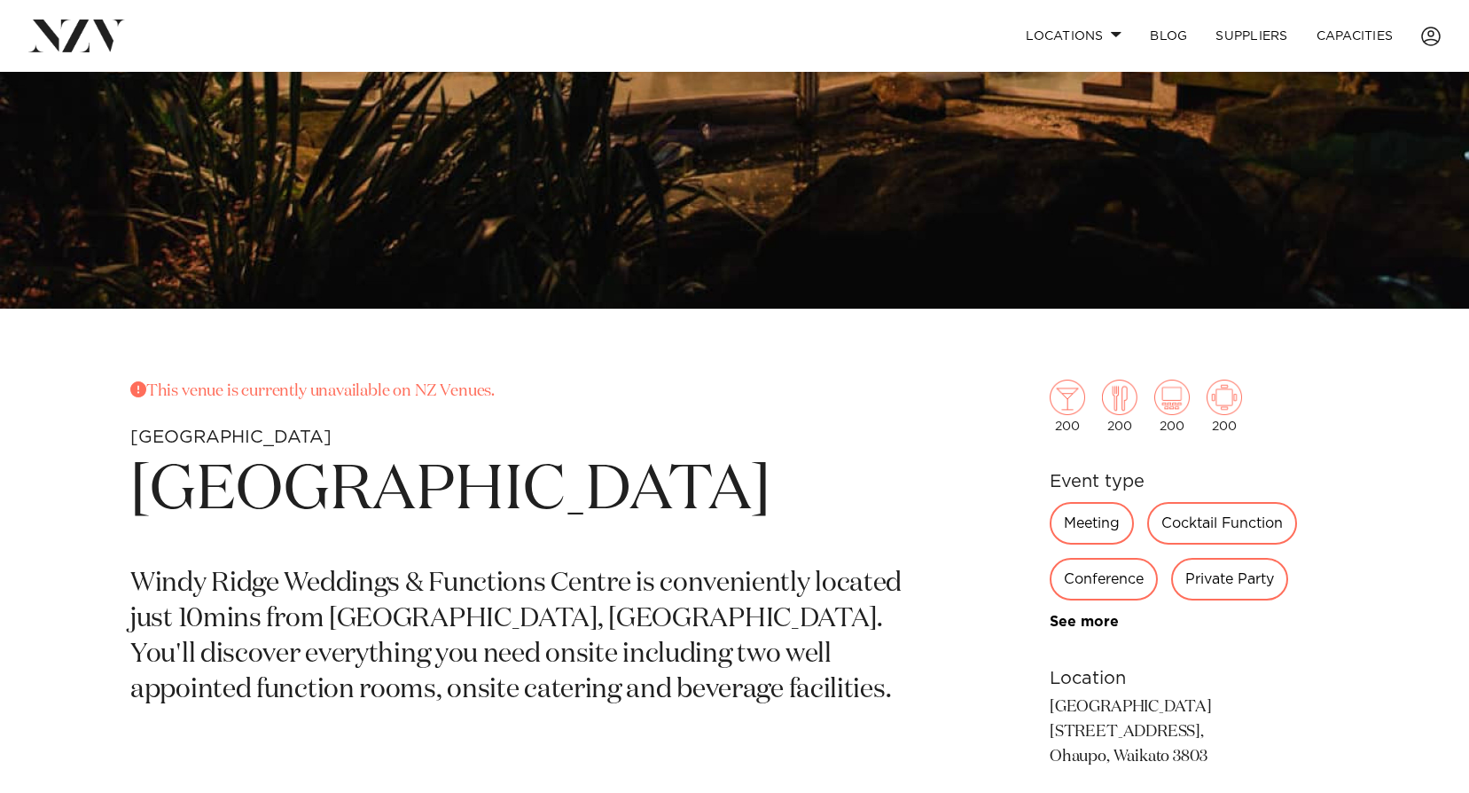
scroll to position [532, 0]
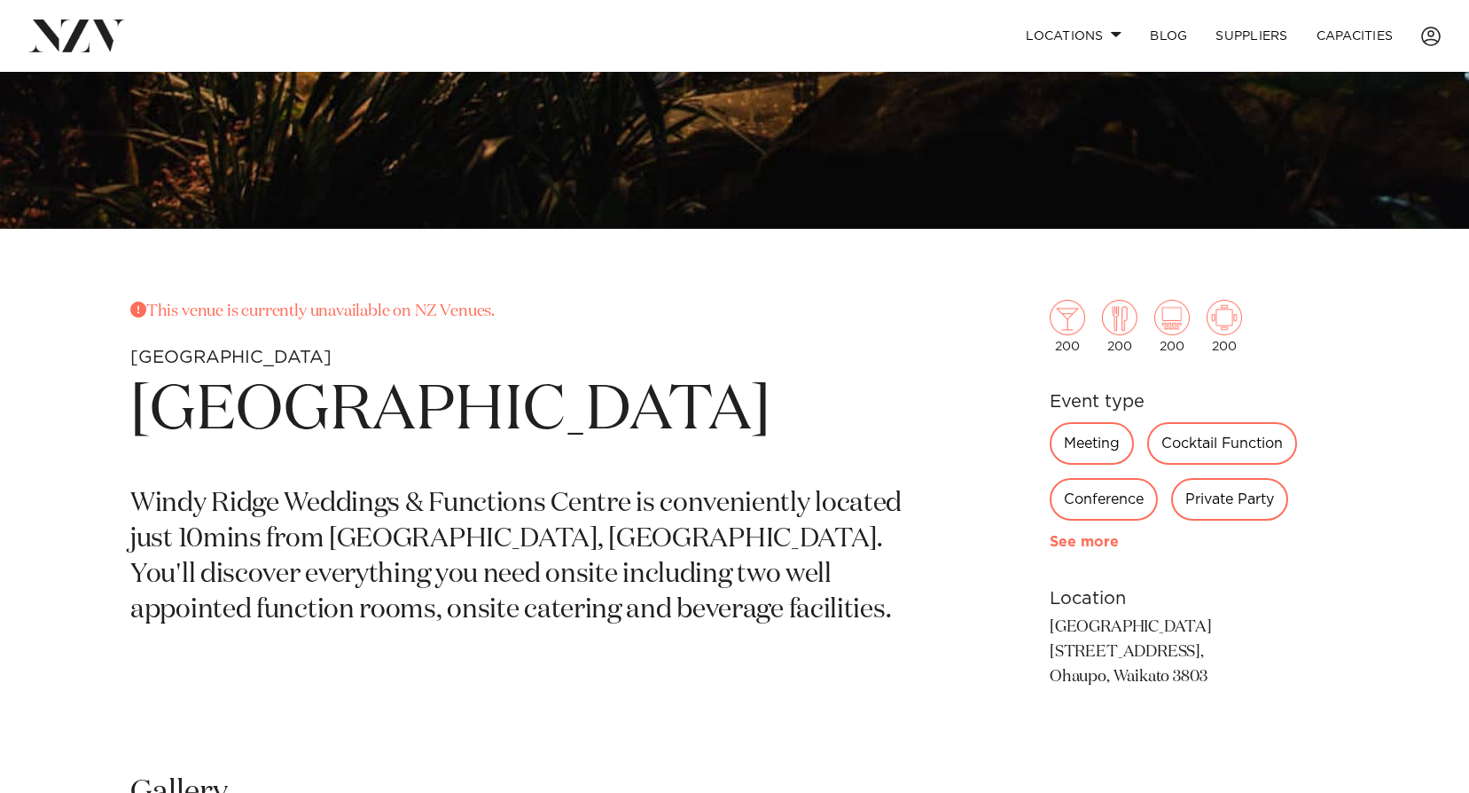
click at [1058, 537] on link "See more" at bounding box center [1119, 542] width 138 height 14
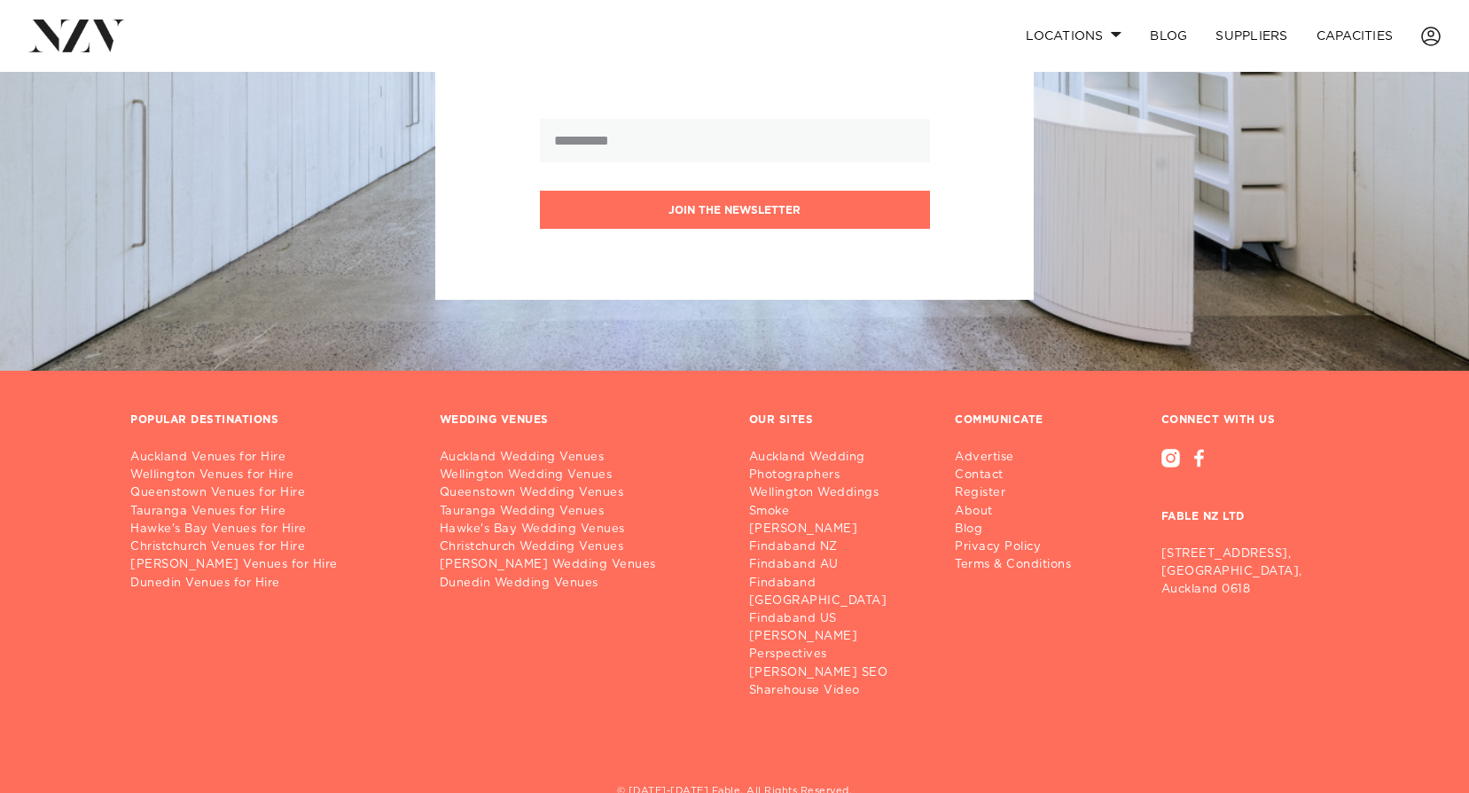
scroll to position [2193, 0]
